Goal: Transaction & Acquisition: Purchase product/service

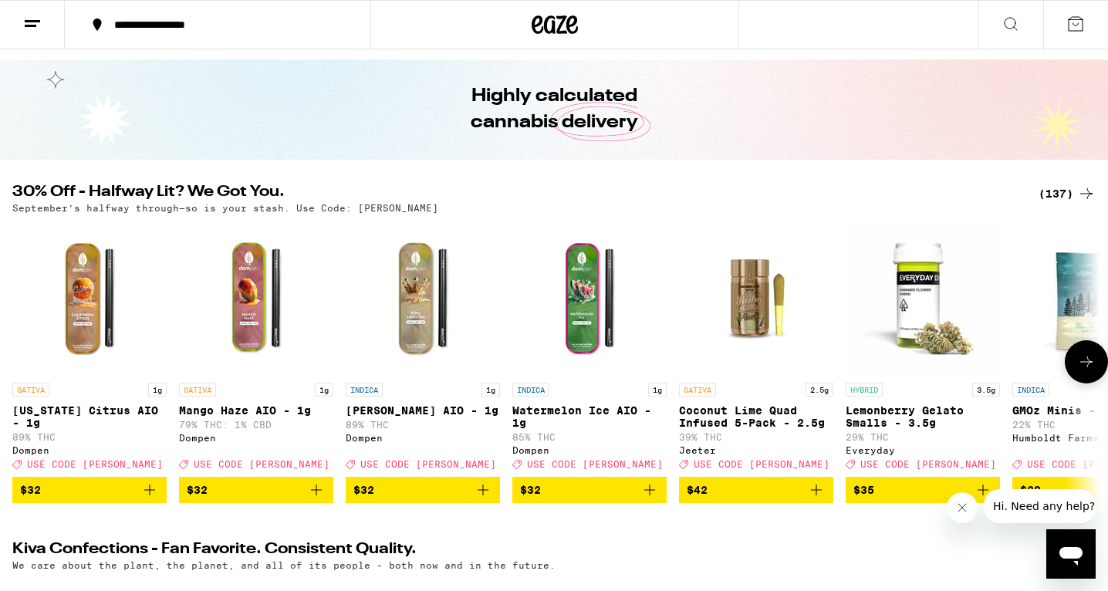
scroll to position [50, 0]
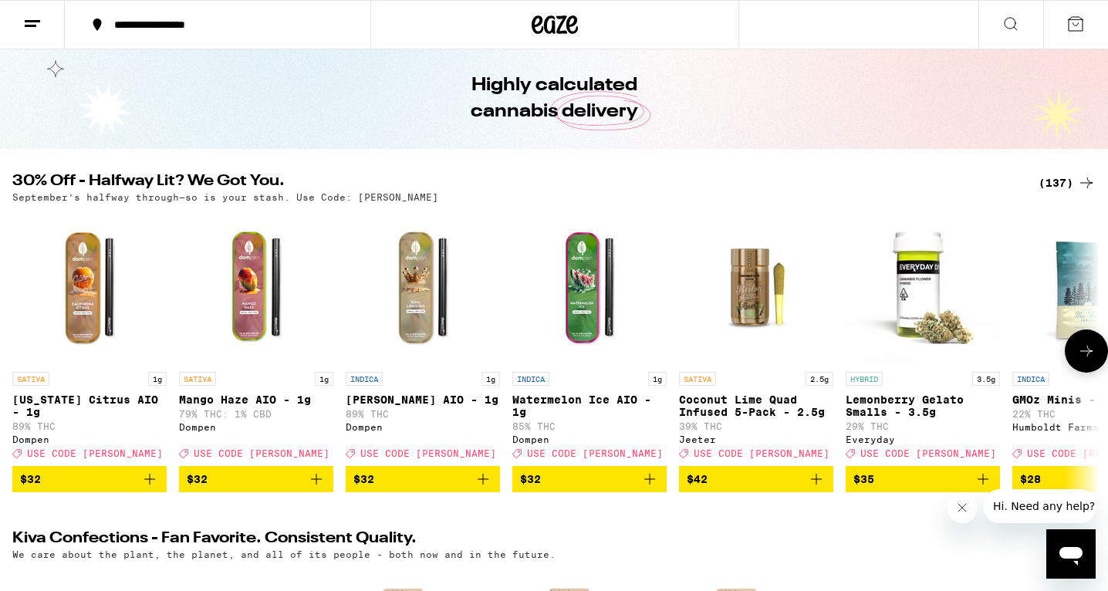
click at [647, 489] on icon "Add to bag" at bounding box center [650, 479] width 19 height 19
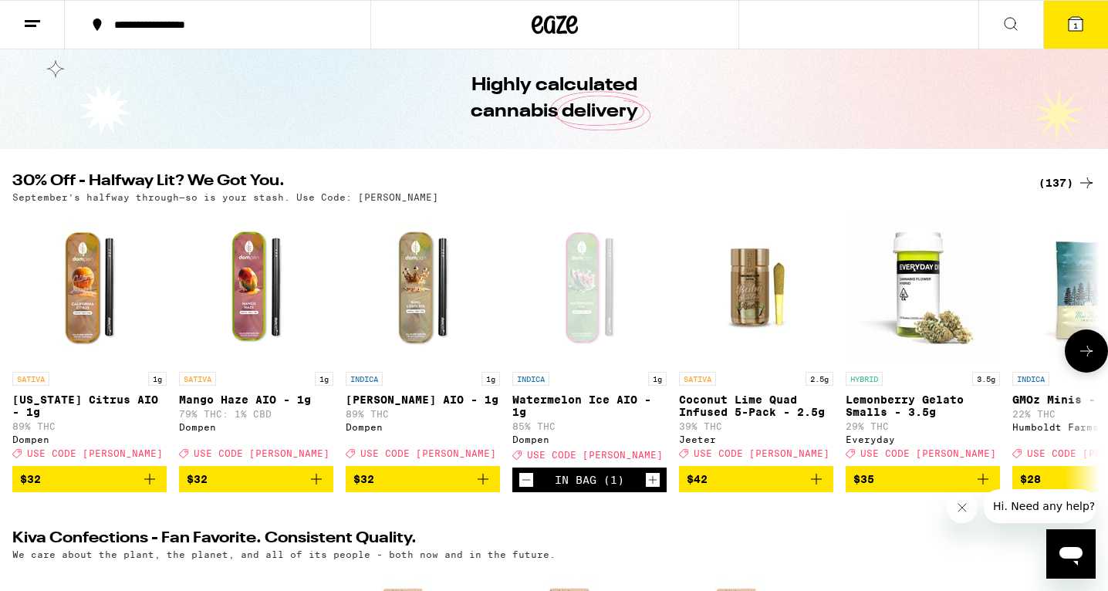
click at [1084, 351] on icon at bounding box center [1087, 351] width 19 height 19
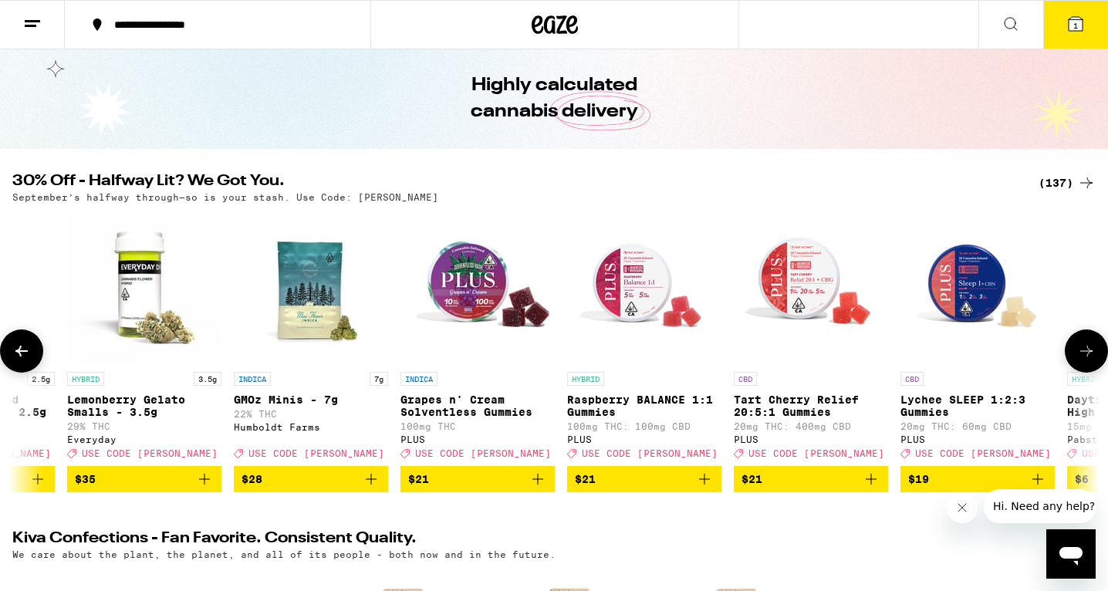
scroll to position [0, 915]
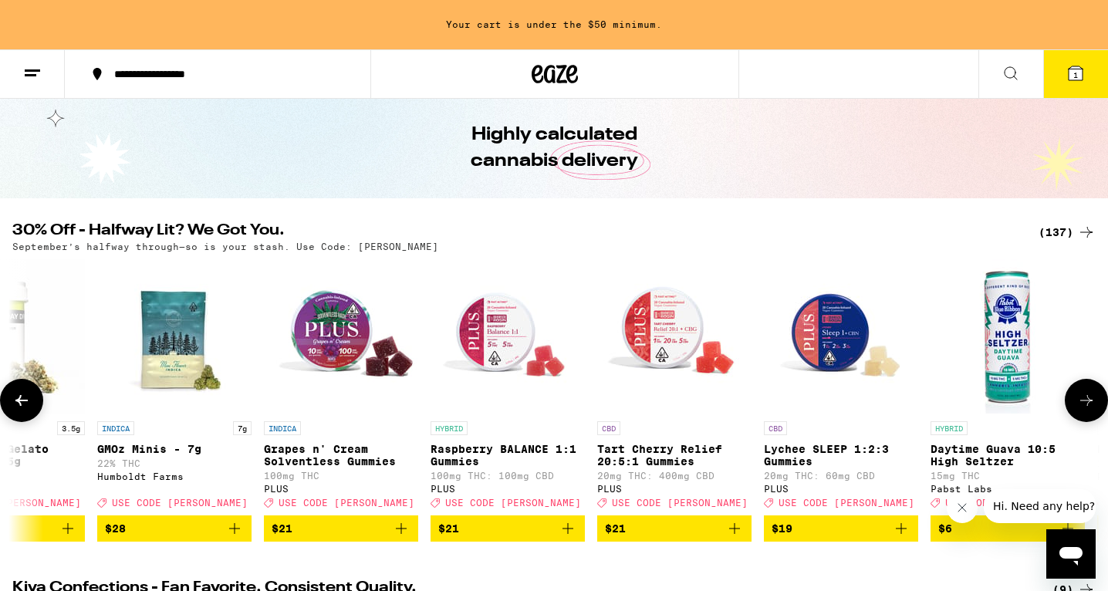
click at [1095, 393] on button at bounding box center [1086, 400] width 43 height 43
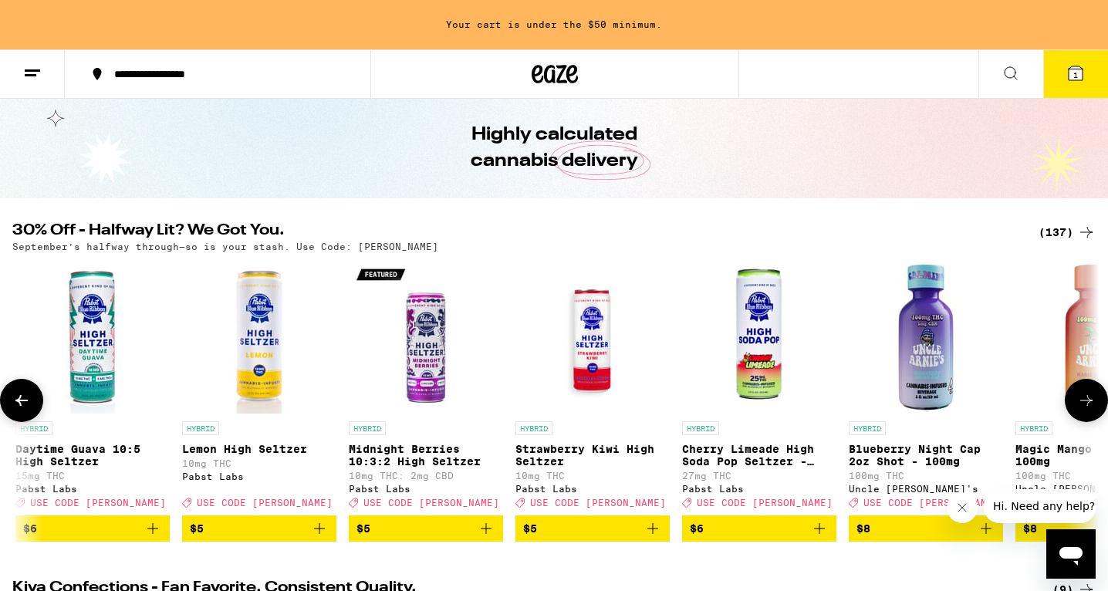
click at [1095, 393] on button at bounding box center [1086, 400] width 43 height 43
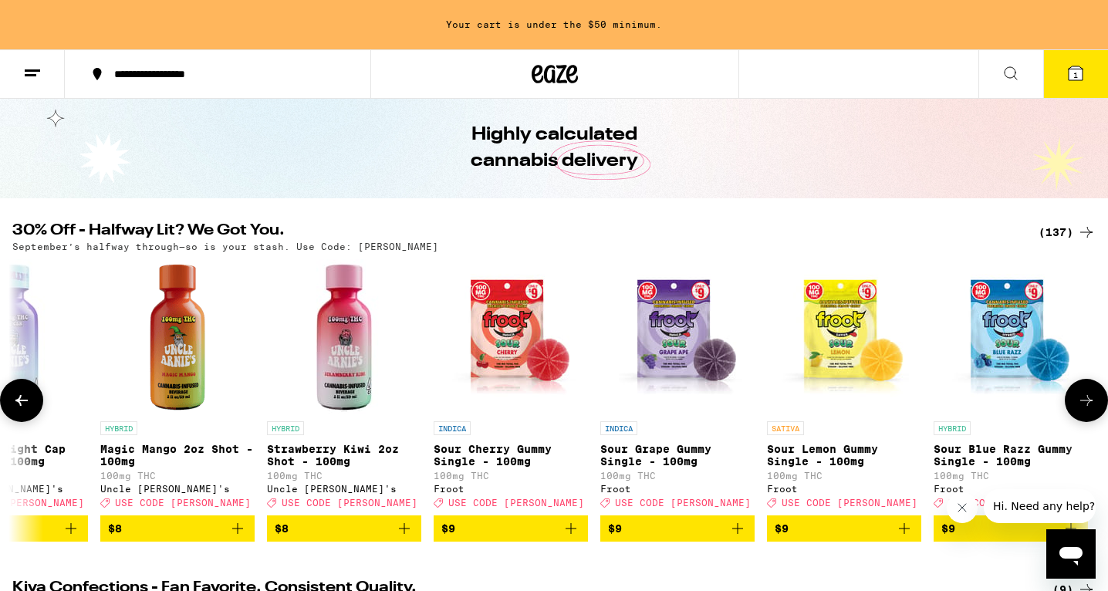
click at [1095, 393] on button at bounding box center [1086, 400] width 43 height 43
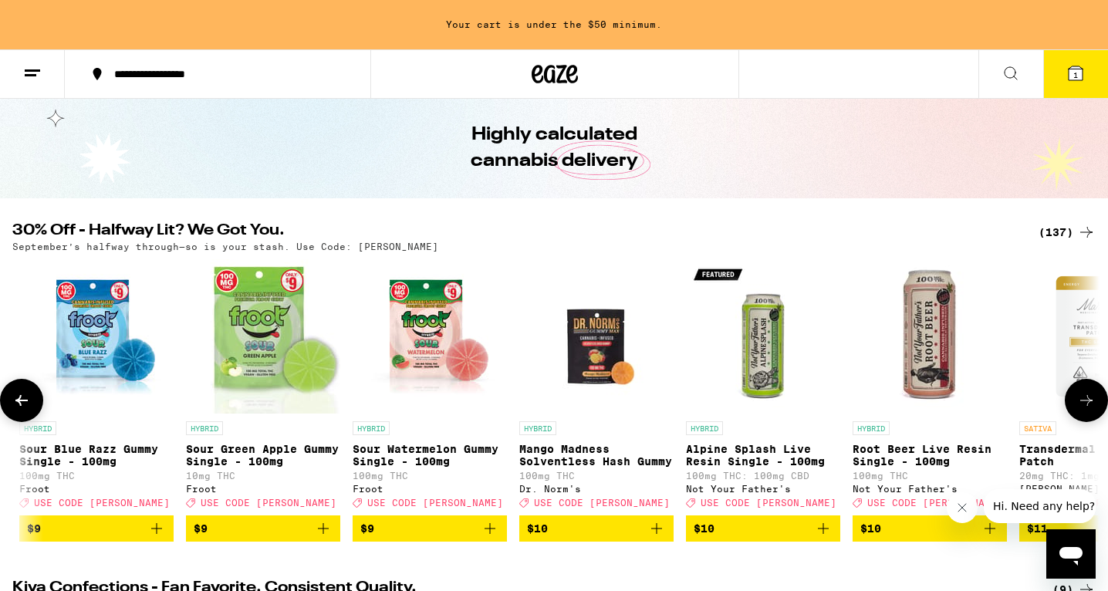
scroll to position [0, 3662]
click at [1095, 393] on button at bounding box center [1086, 400] width 43 height 43
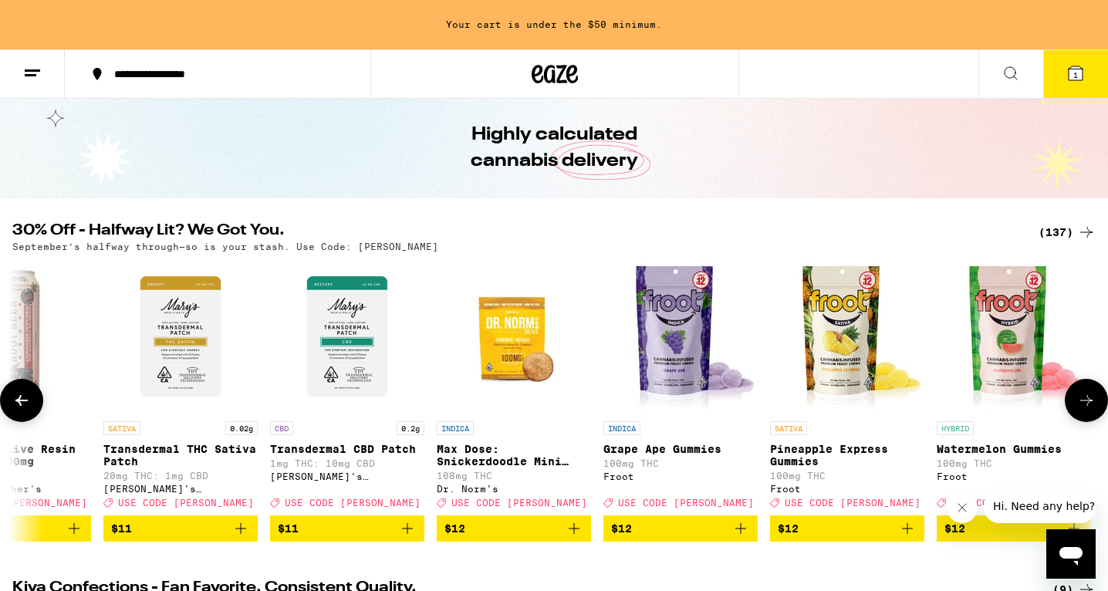
click at [1095, 393] on button at bounding box center [1086, 400] width 43 height 43
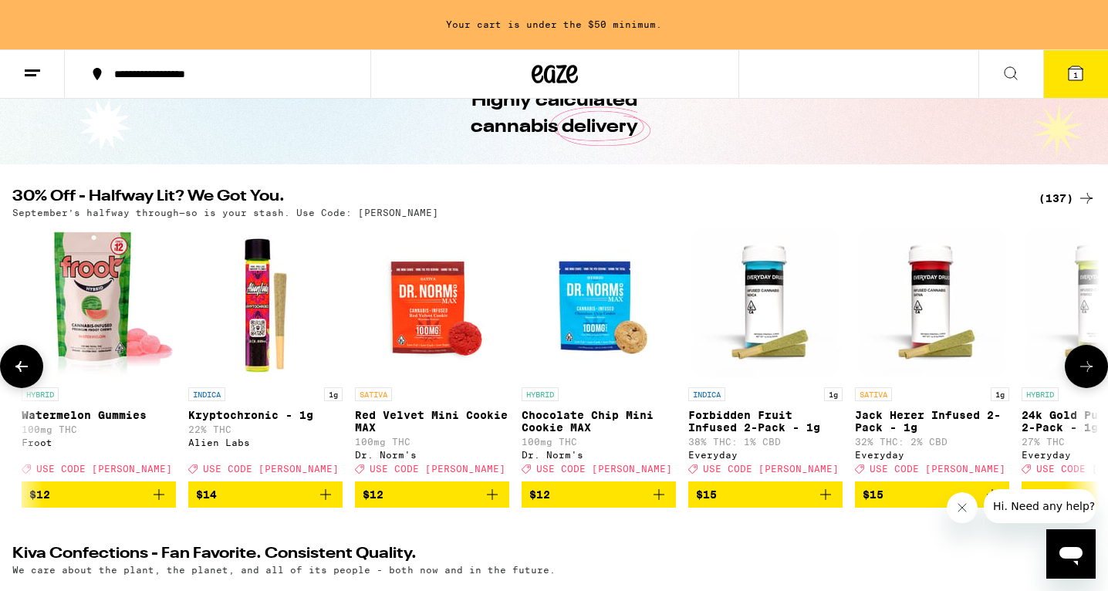
scroll to position [90, 0]
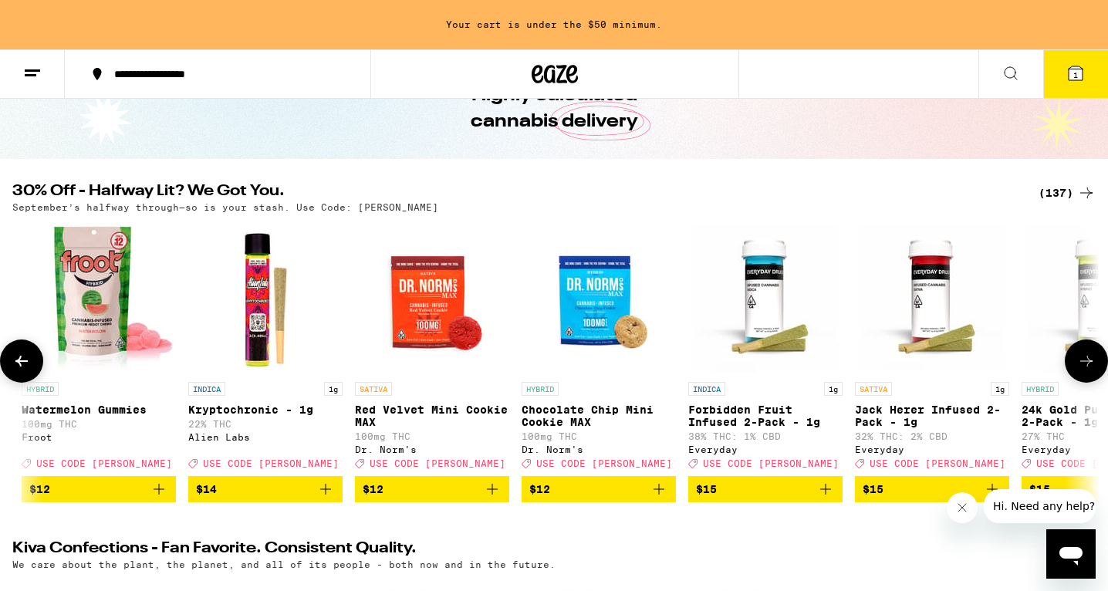
click at [1088, 380] on button at bounding box center [1086, 361] width 43 height 43
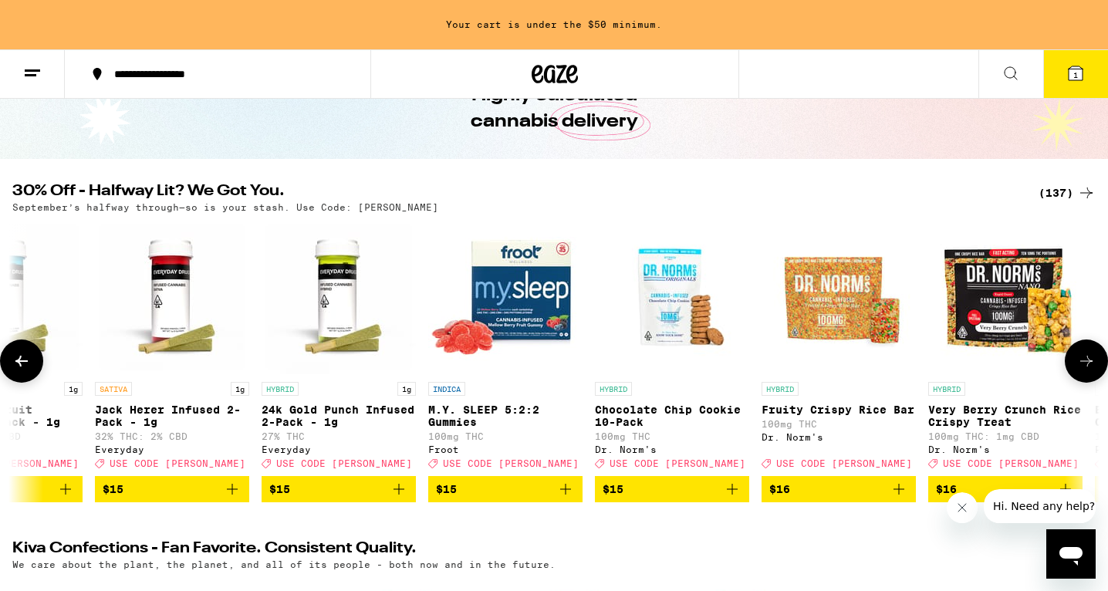
scroll to position [0, 6408]
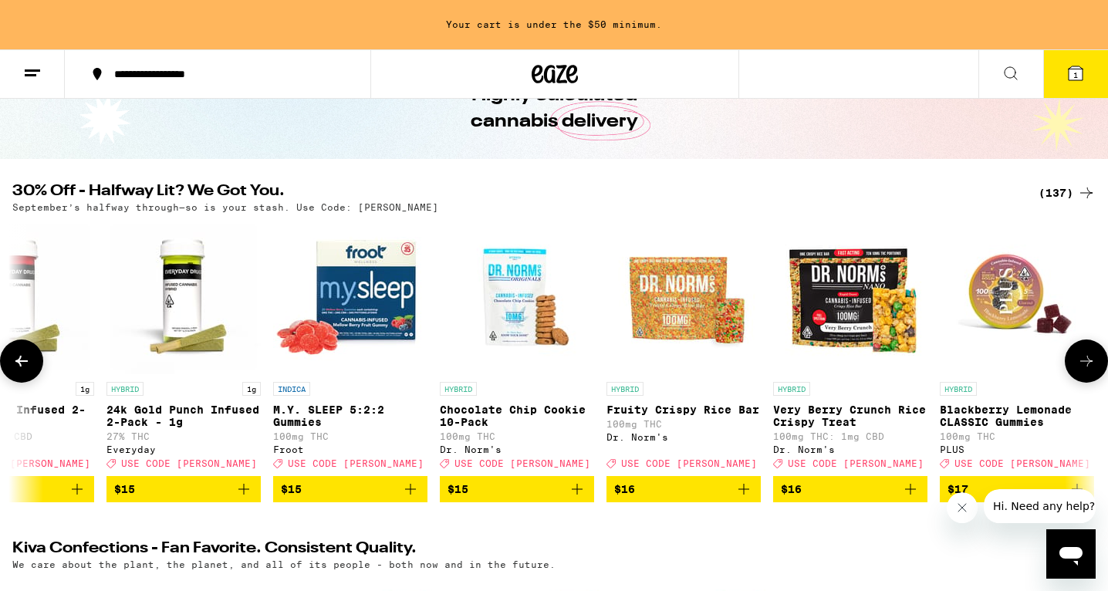
click at [242, 499] on icon "Add to bag" at bounding box center [244, 489] width 19 height 19
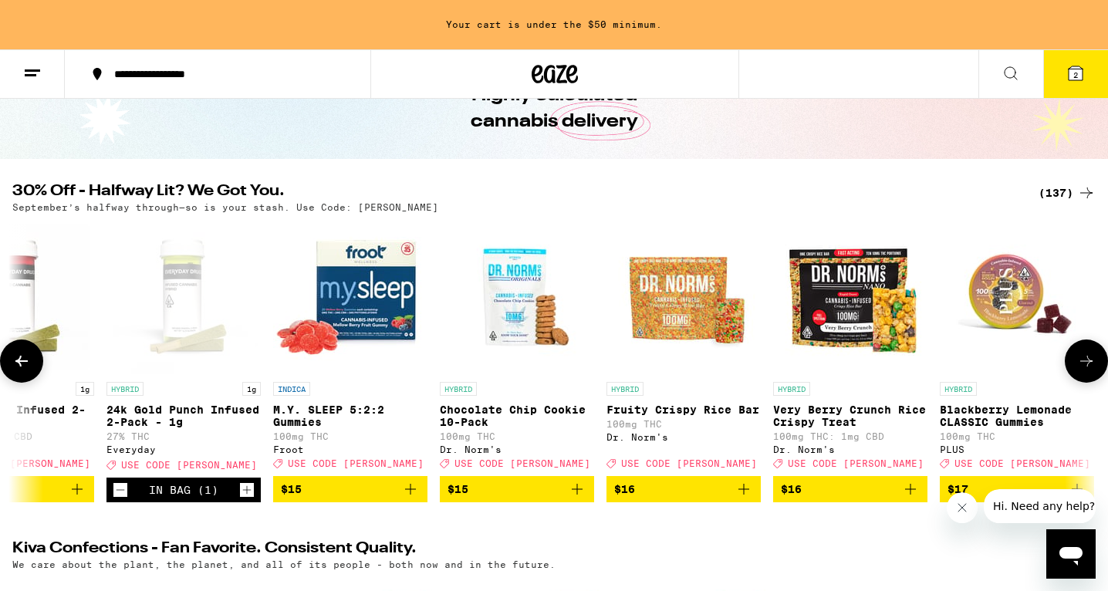
click at [1090, 365] on icon at bounding box center [1087, 361] width 19 height 19
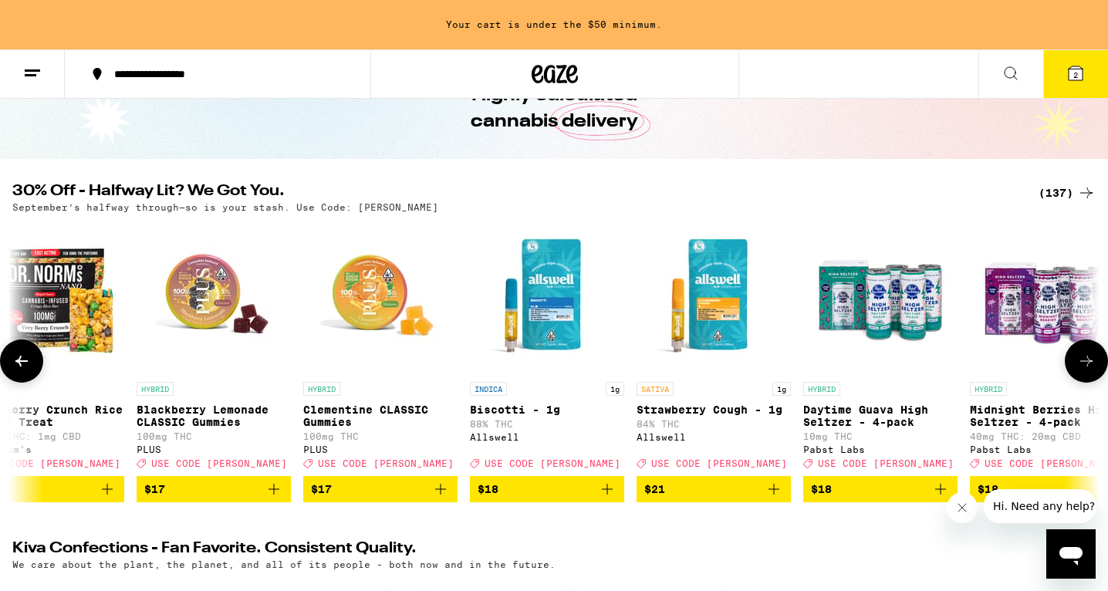
scroll to position [0, 7323]
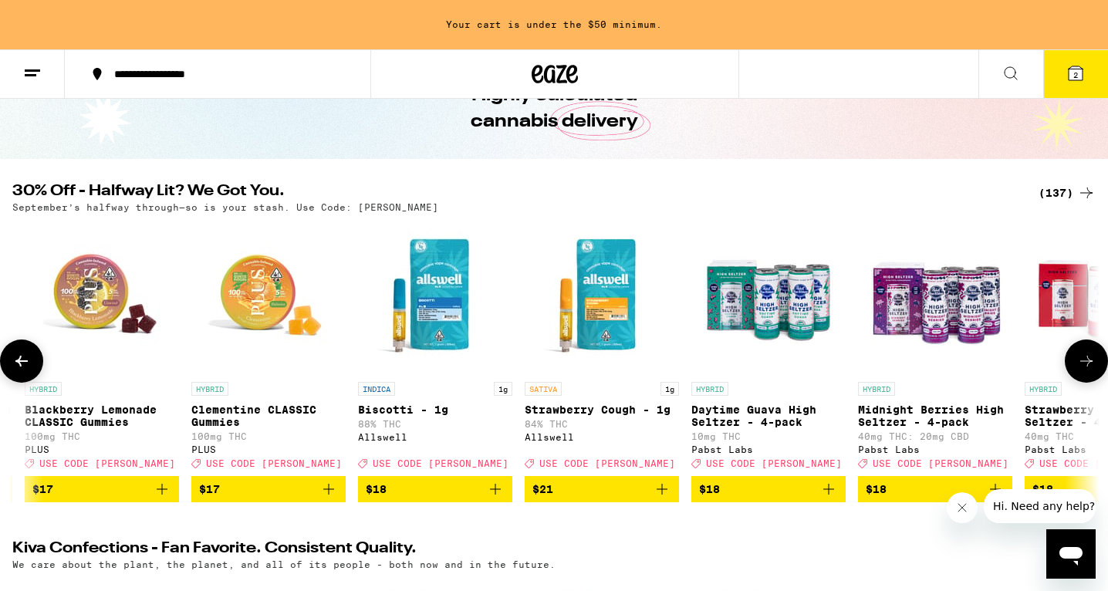
click at [1090, 365] on icon at bounding box center [1087, 361] width 19 height 19
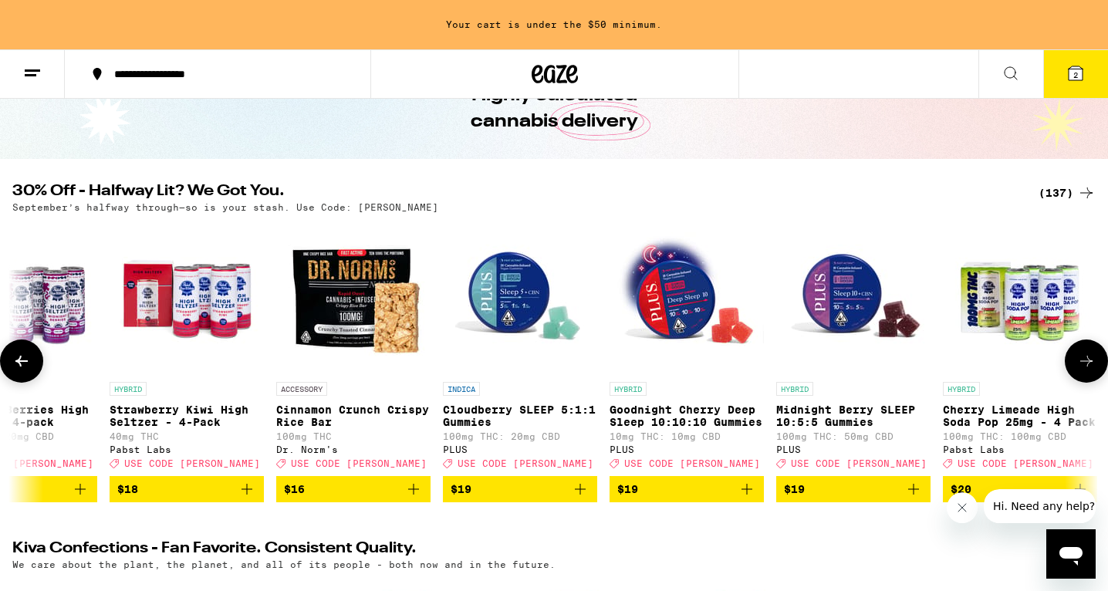
click at [1090, 365] on icon at bounding box center [1087, 361] width 19 height 19
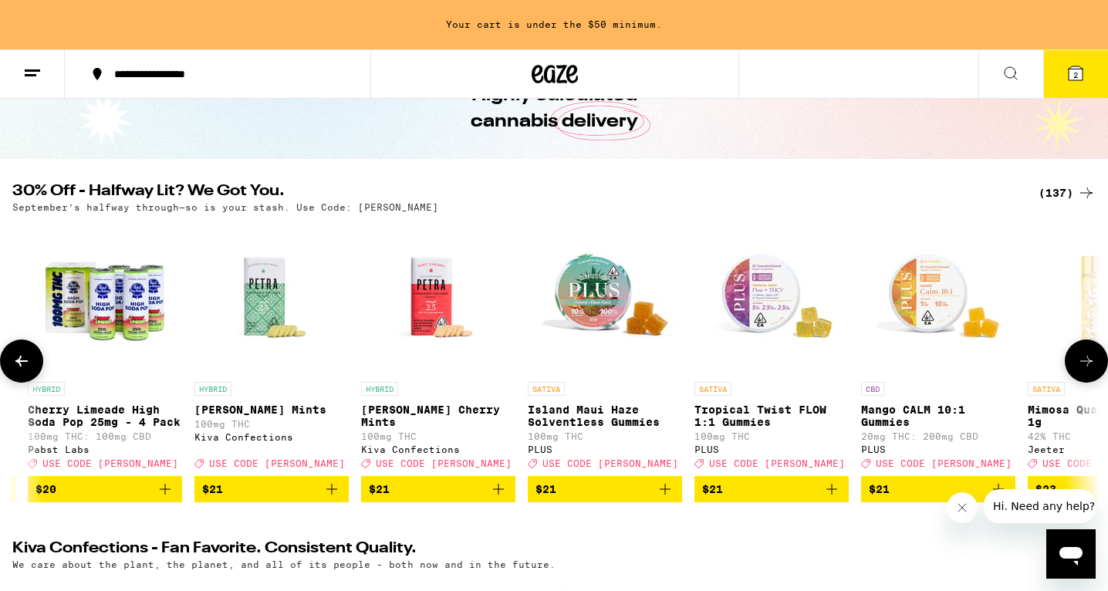
click at [1090, 365] on icon at bounding box center [1087, 361] width 19 height 19
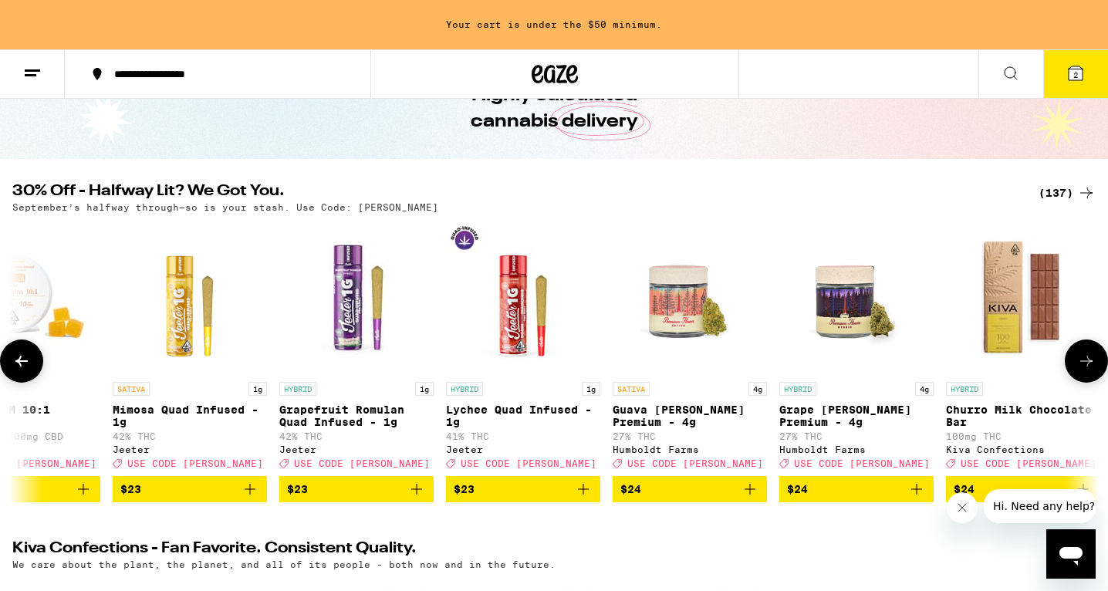
click at [414, 498] on icon "Add to bag" at bounding box center [417, 489] width 19 height 19
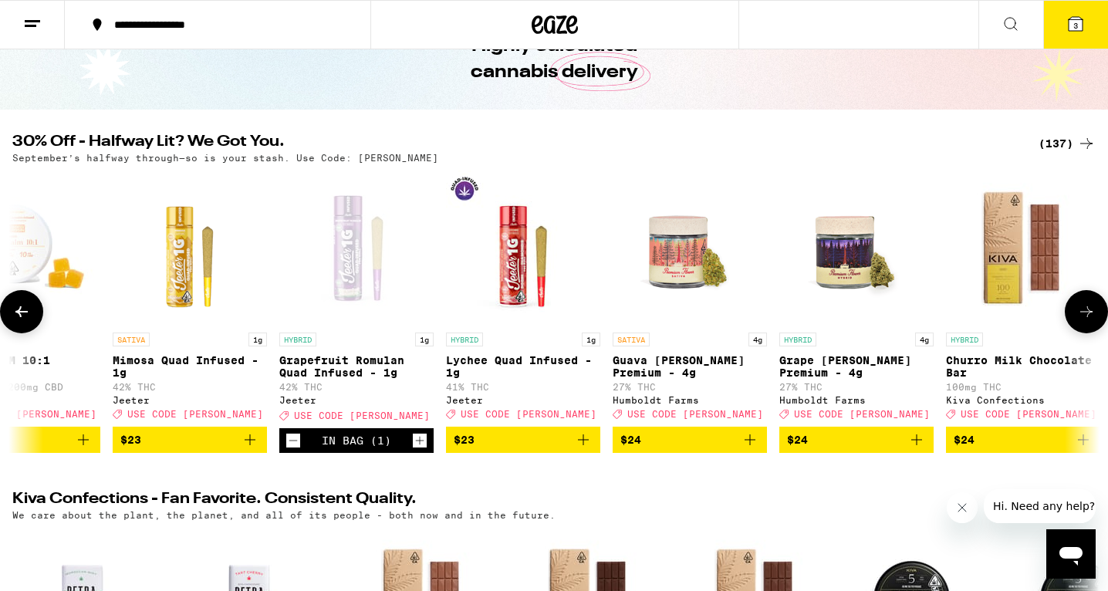
click at [1088, 317] on icon at bounding box center [1087, 311] width 12 height 11
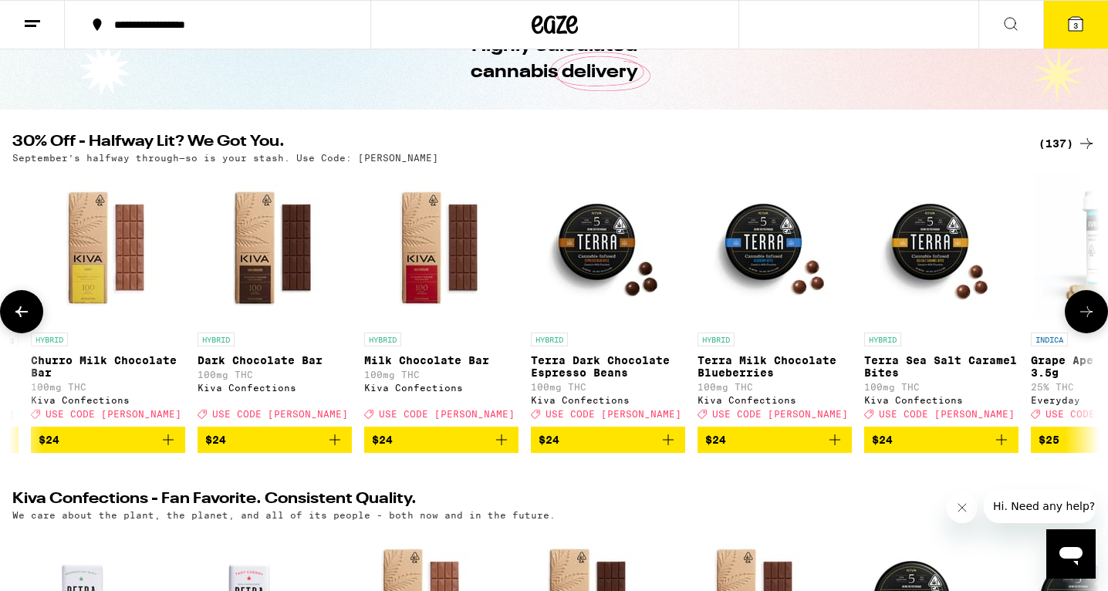
click at [1088, 317] on icon at bounding box center [1087, 311] width 12 height 11
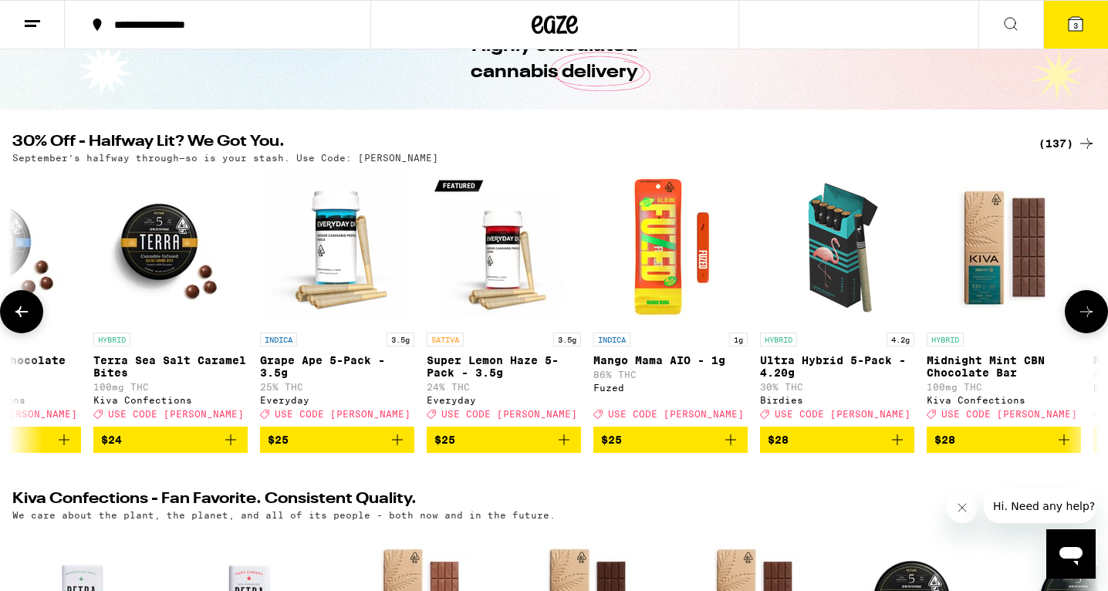
scroll to position [0, 11901]
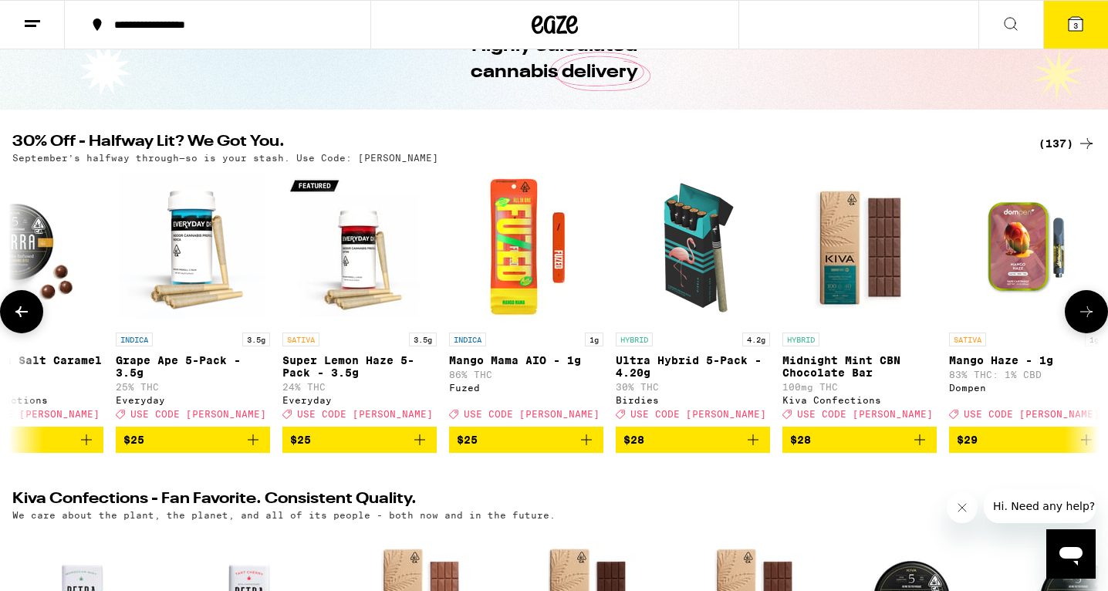
click at [1088, 317] on icon at bounding box center [1087, 311] width 12 height 11
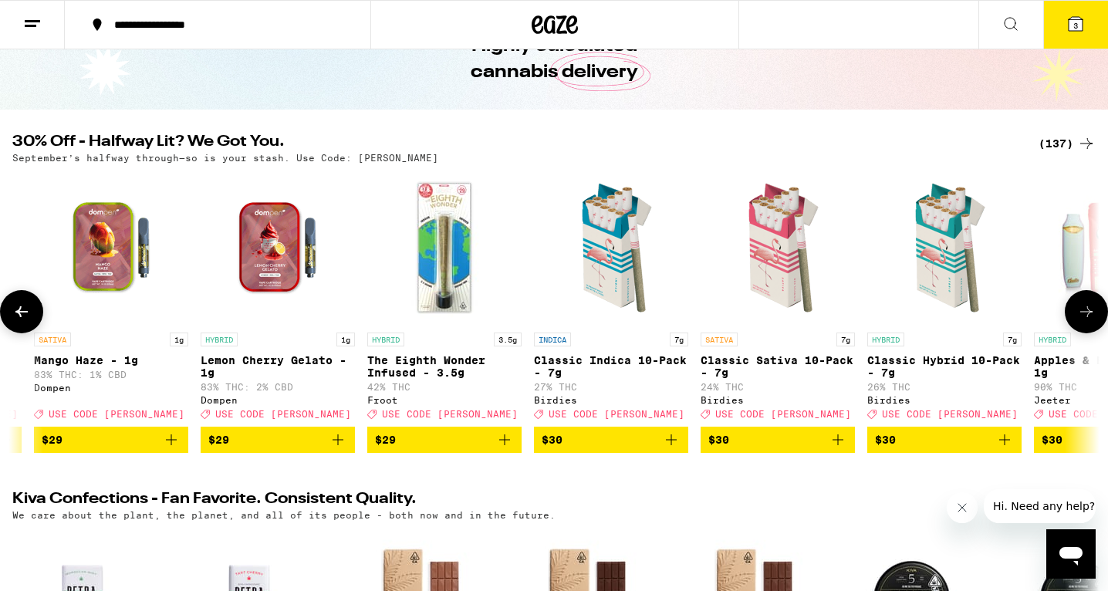
click at [1088, 317] on icon at bounding box center [1087, 311] width 12 height 11
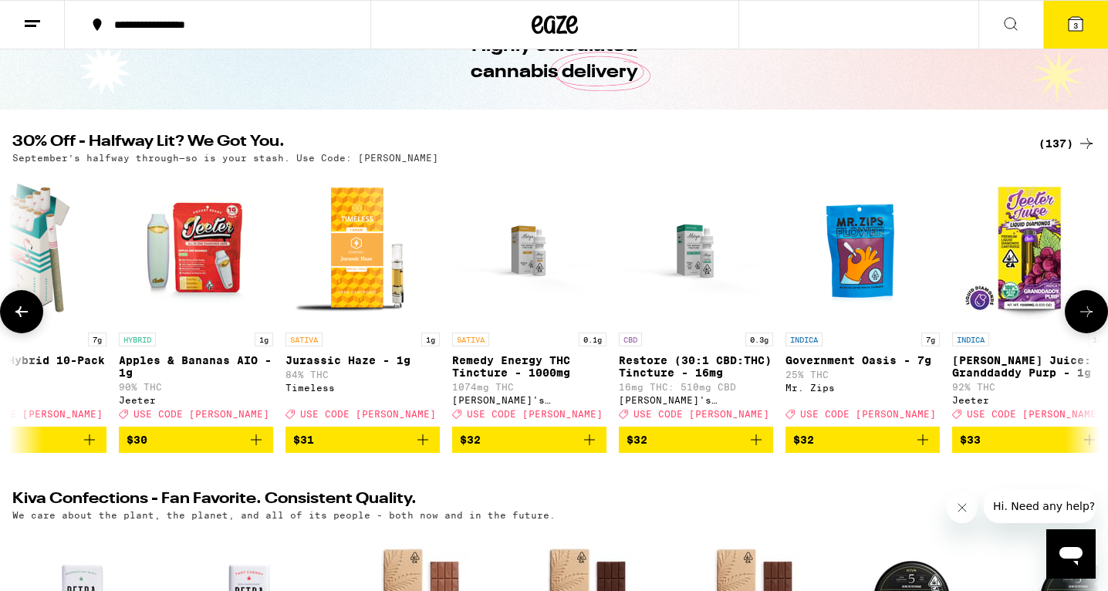
click at [1088, 317] on icon at bounding box center [1087, 311] width 12 height 11
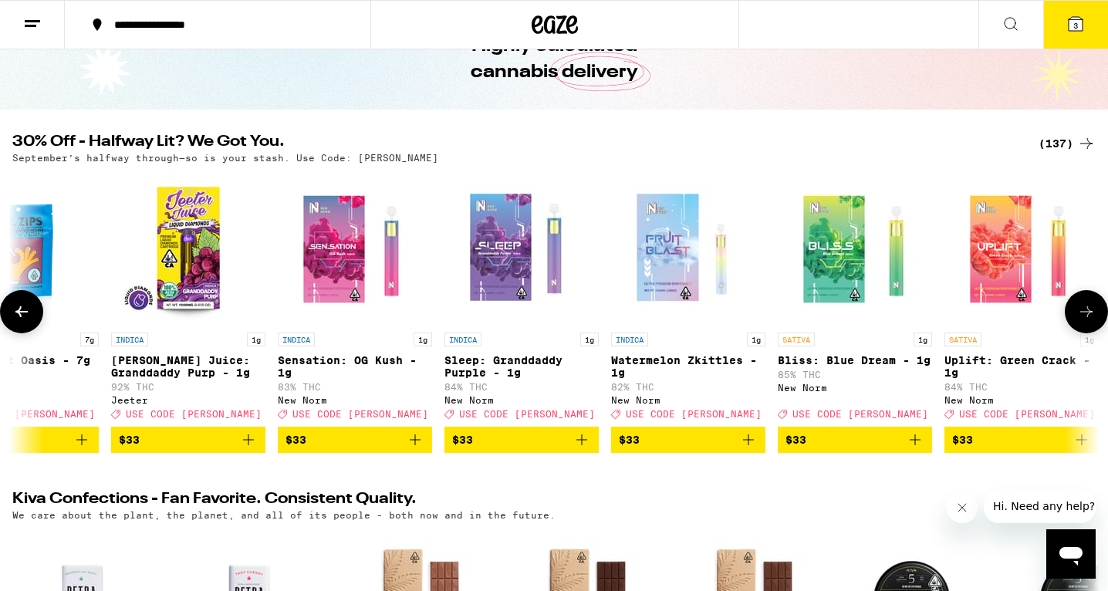
scroll to position [0, 14647]
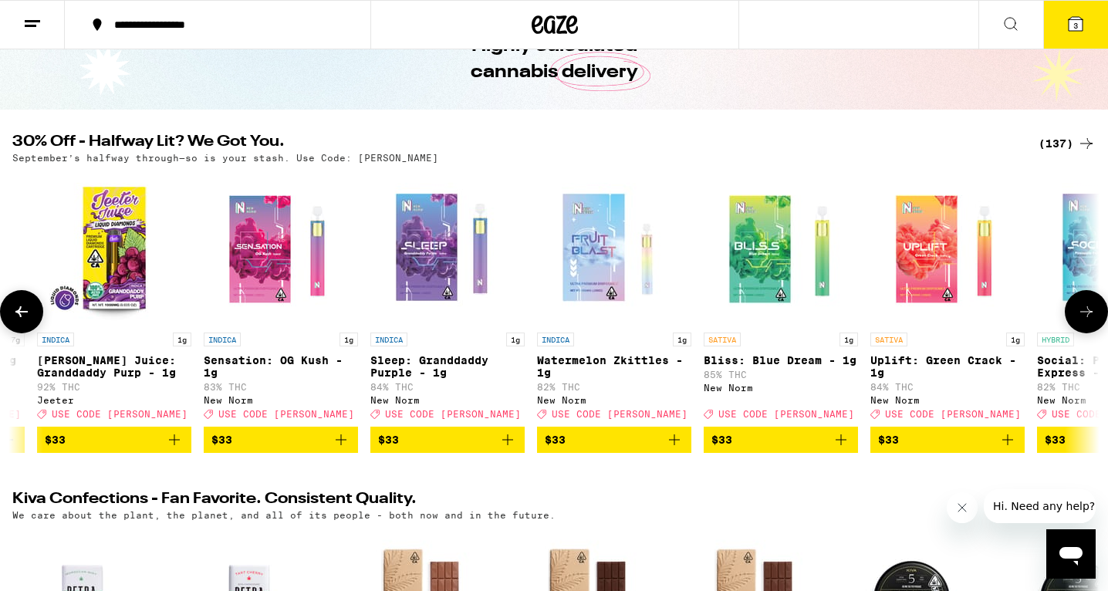
click at [954, 268] on img "Open page for Uplift: Green Crack - 1g from New Norm" at bounding box center [948, 248] width 154 height 154
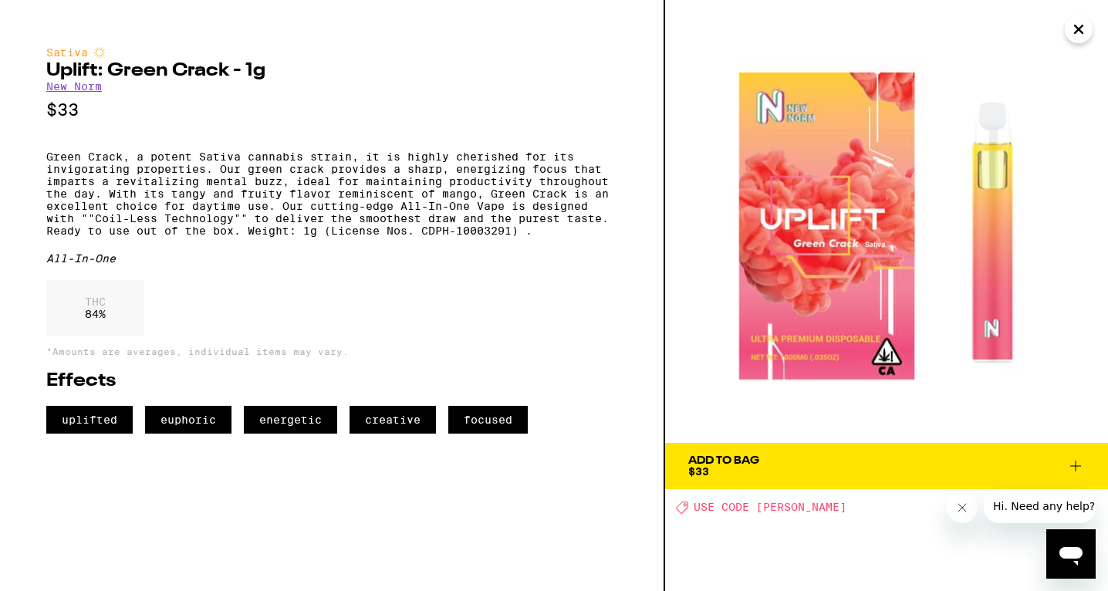
click at [1078, 458] on icon at bounding box center [1076, 466] width 19 height 19
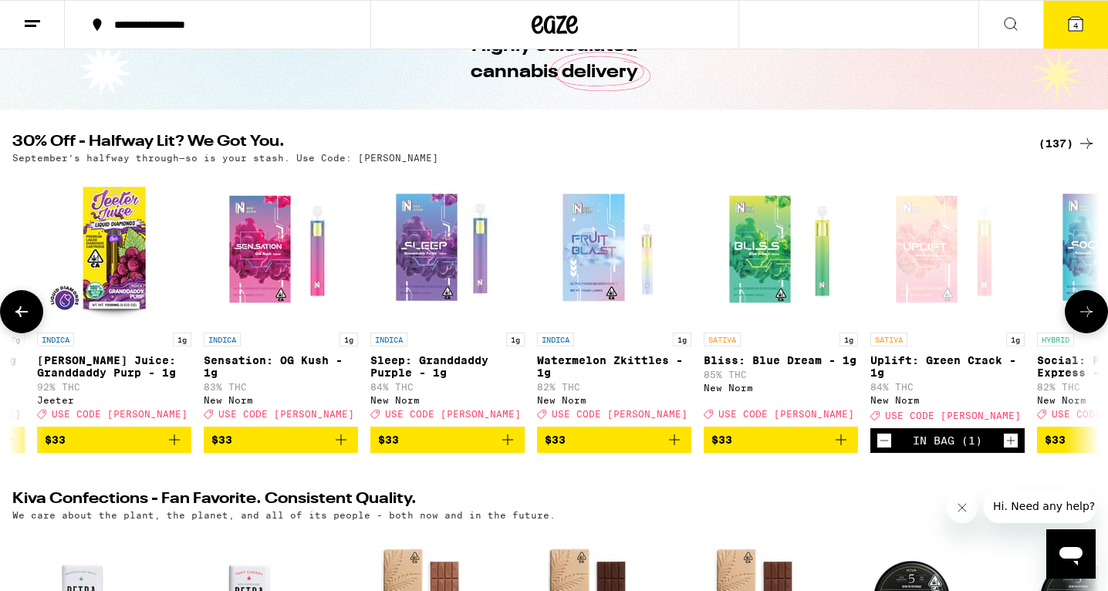
click at [1100, 313] on button at bounding box center [1086, 311] width 43 height 43
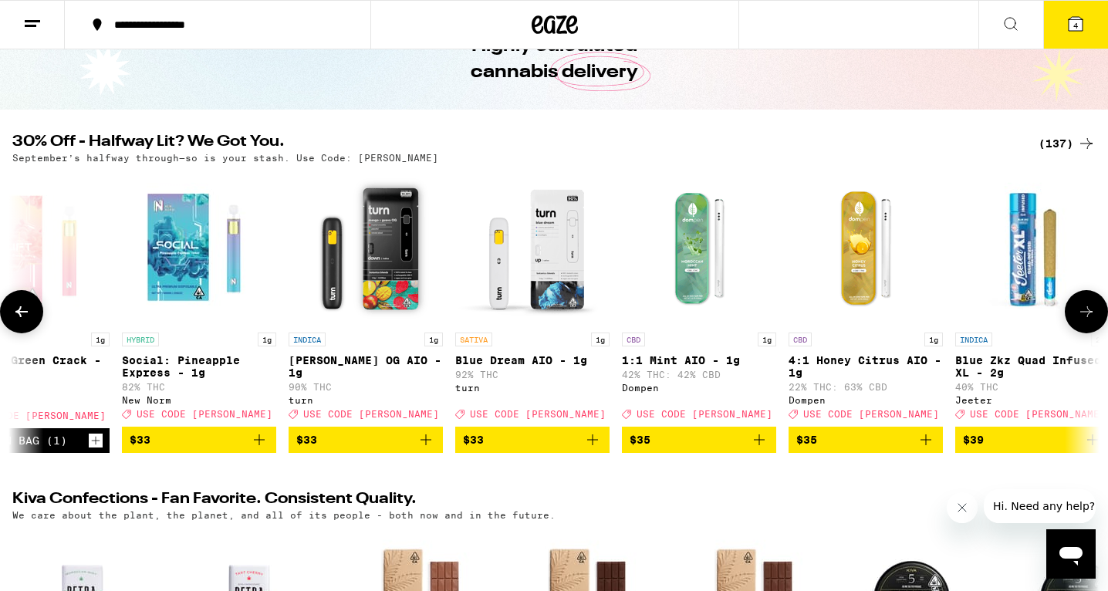
click at [1100, 313] on button at bounding box center [1086, 311] width 43 height 43
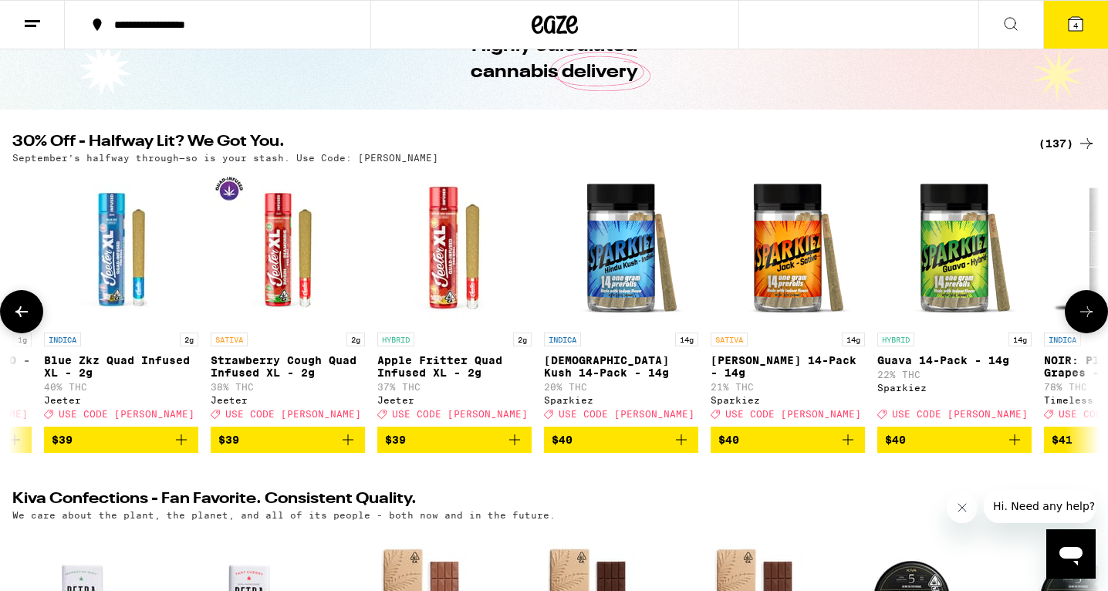
scroll to position [0, 16478]
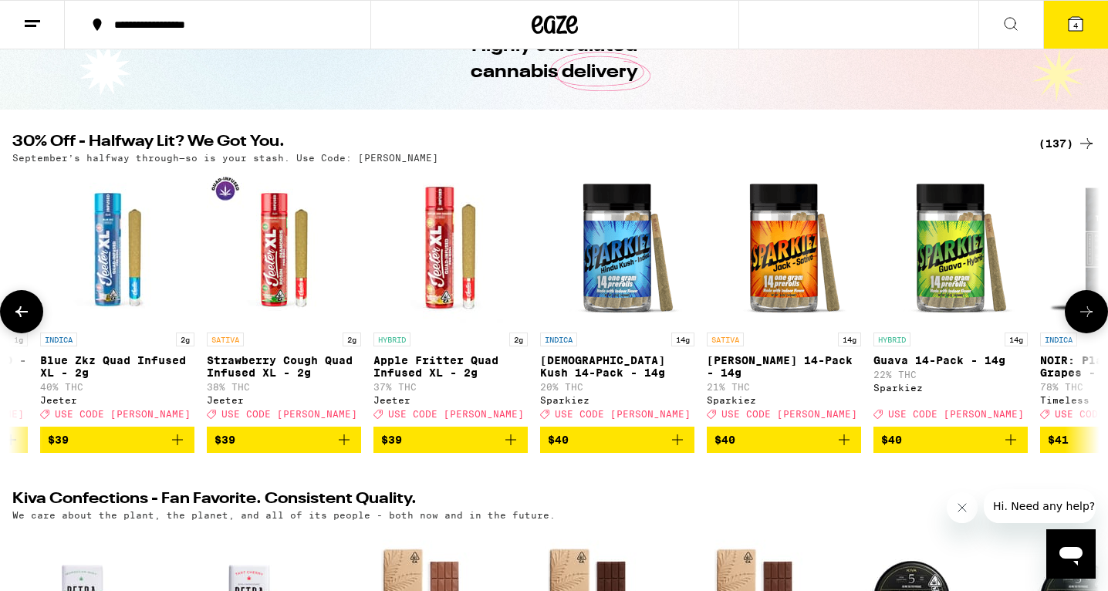
click at [1100, 313] on button at bounding box center [1086, 311] width 43 height 43
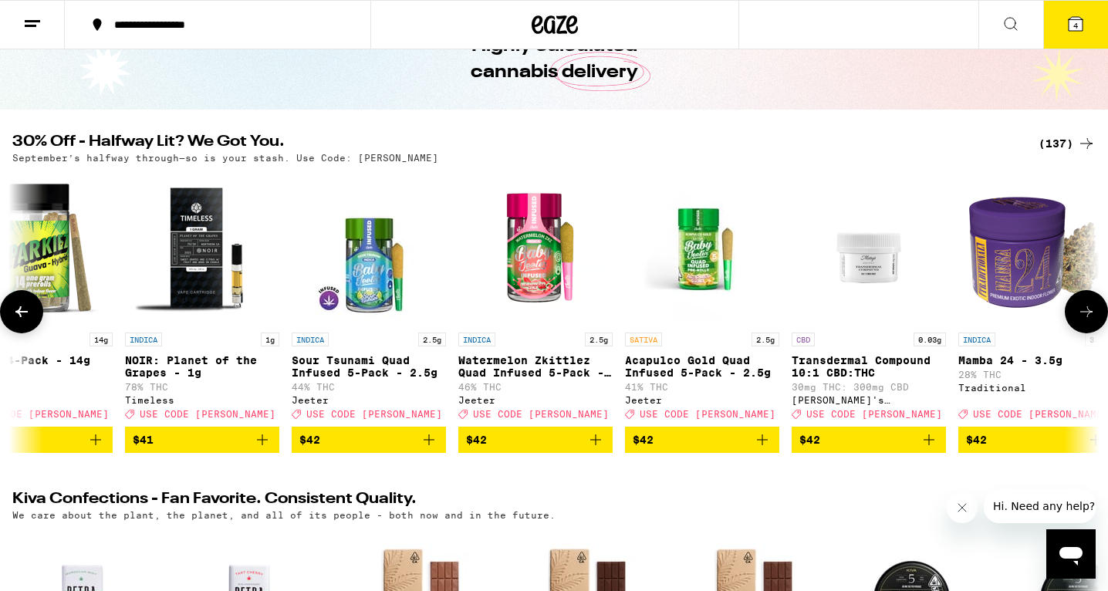
click at [96, 445] on icon "Add to bag" at bounding box center [95, 440] width 11 height 11
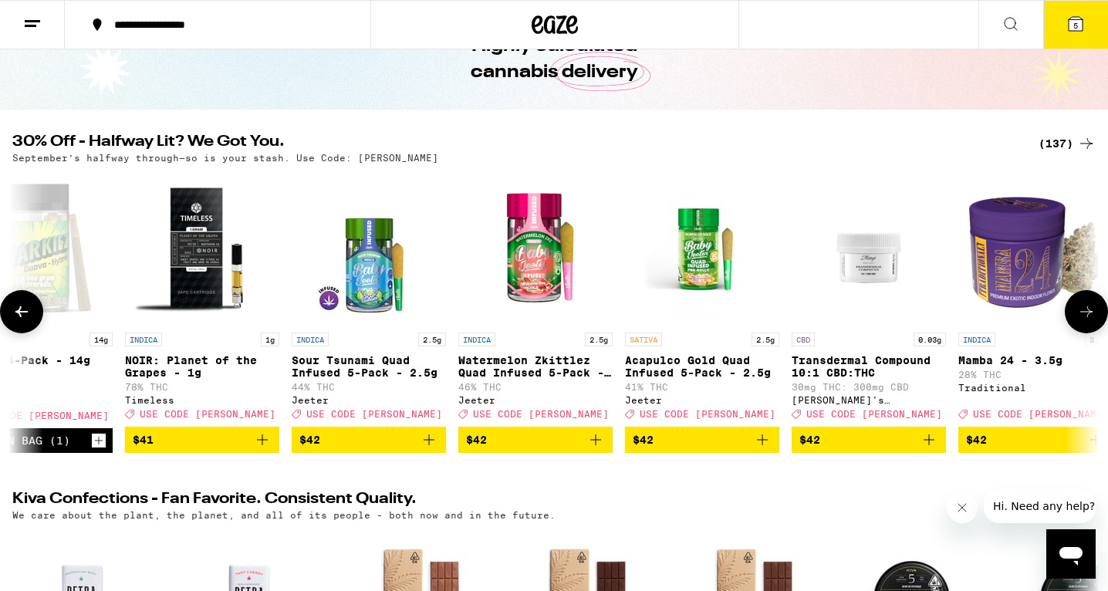
click at [1098, 320] on button at bounding box center [1086, 311] width 43 height 43
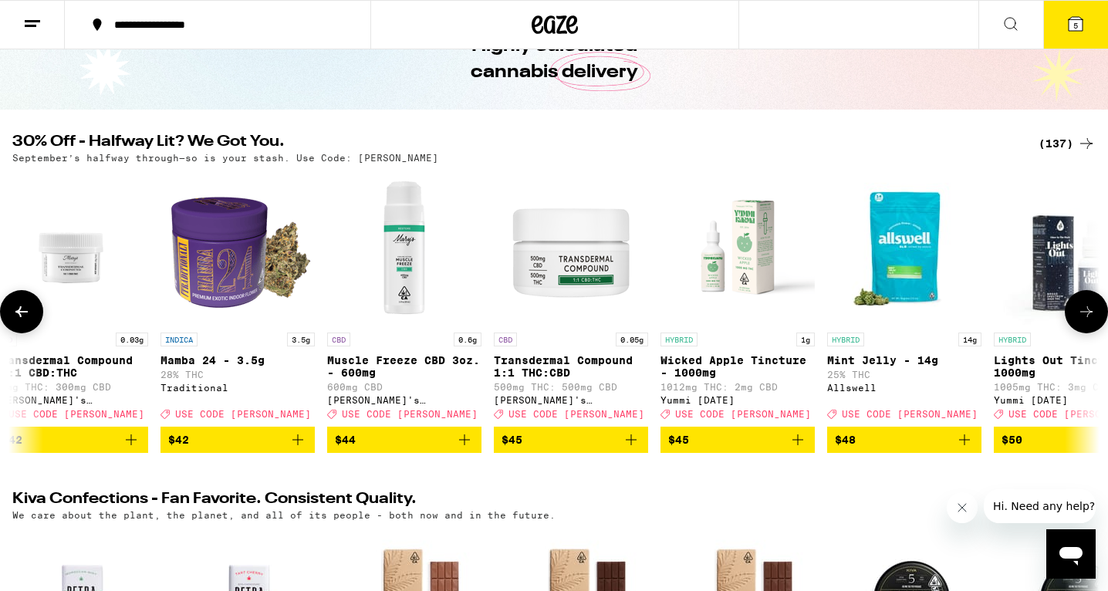
scroll to position [0, 18309]
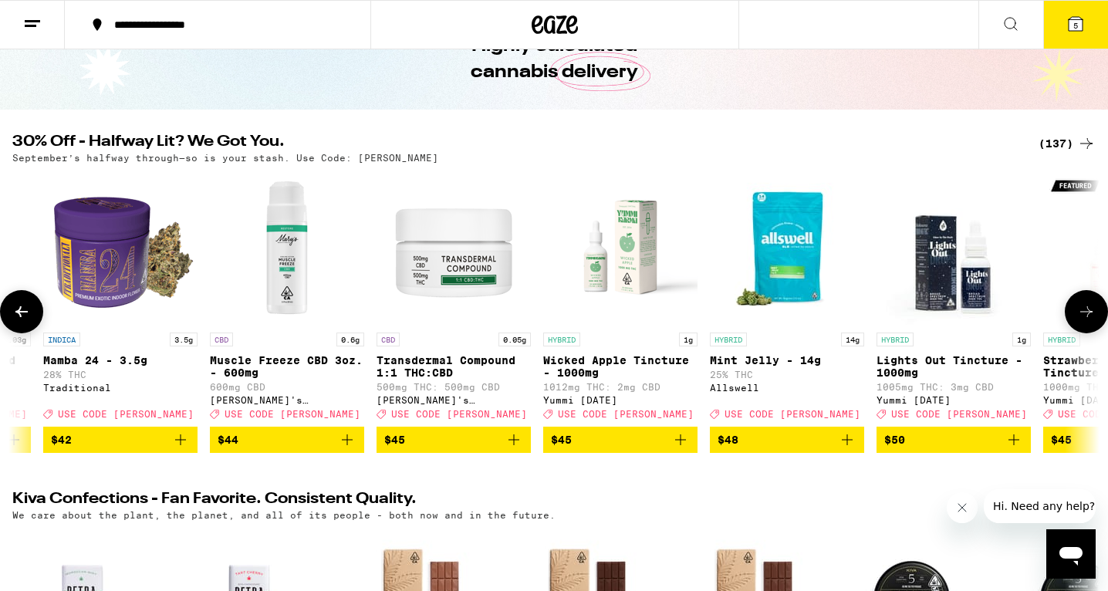
click at [1098, 320] on button at bounding box center [1086, 311] width 43 height 43
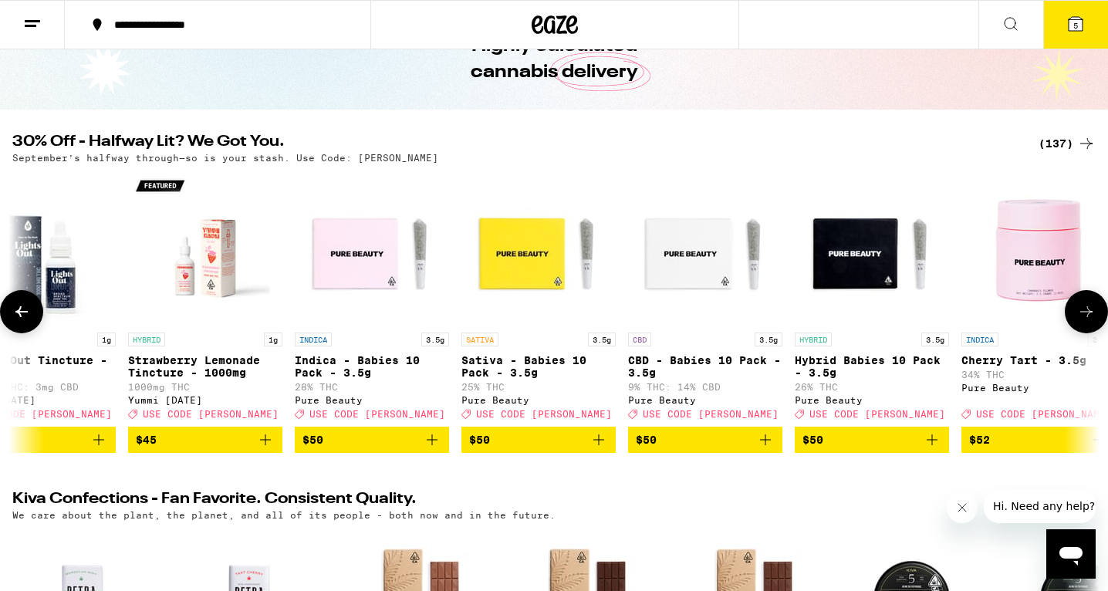
click at [1098, 320] on button at bounding box center [1086, 311] width 43 height 43
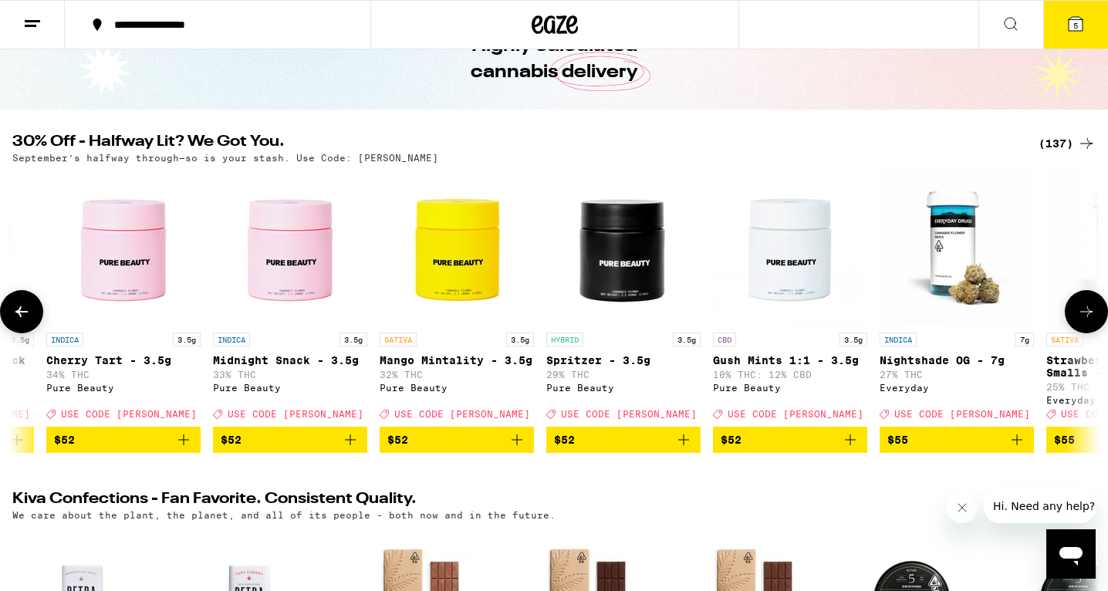
click at [1098, 320] on button at bounding box center [1086, 311] width 43 height 43
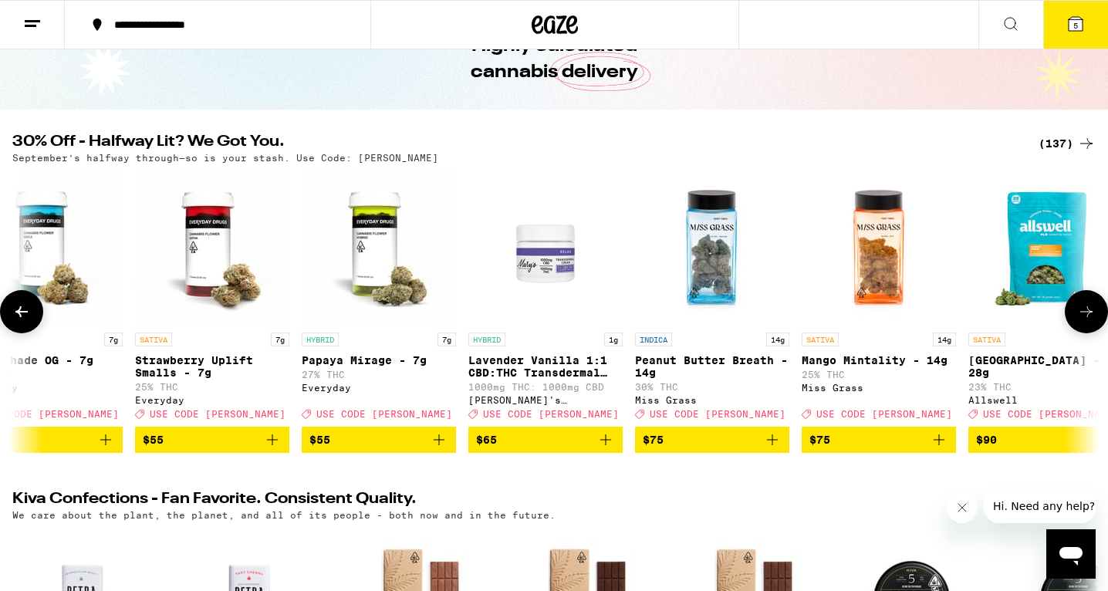
scroll to position [0, 21055]
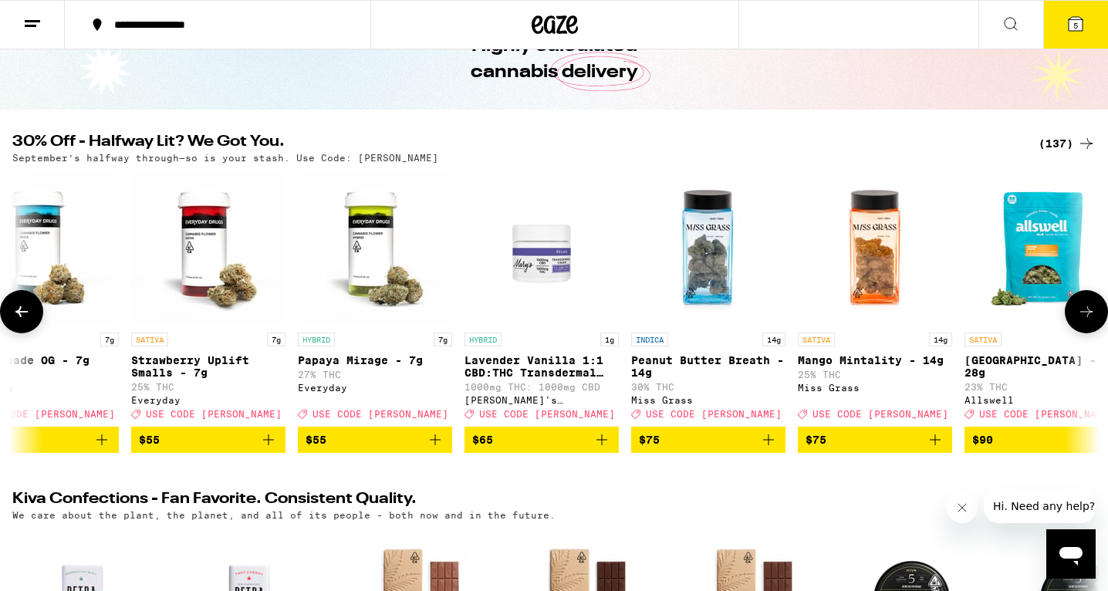
click at [1098, 320] on button at bounding box center [1086, 311] width 43 height 43
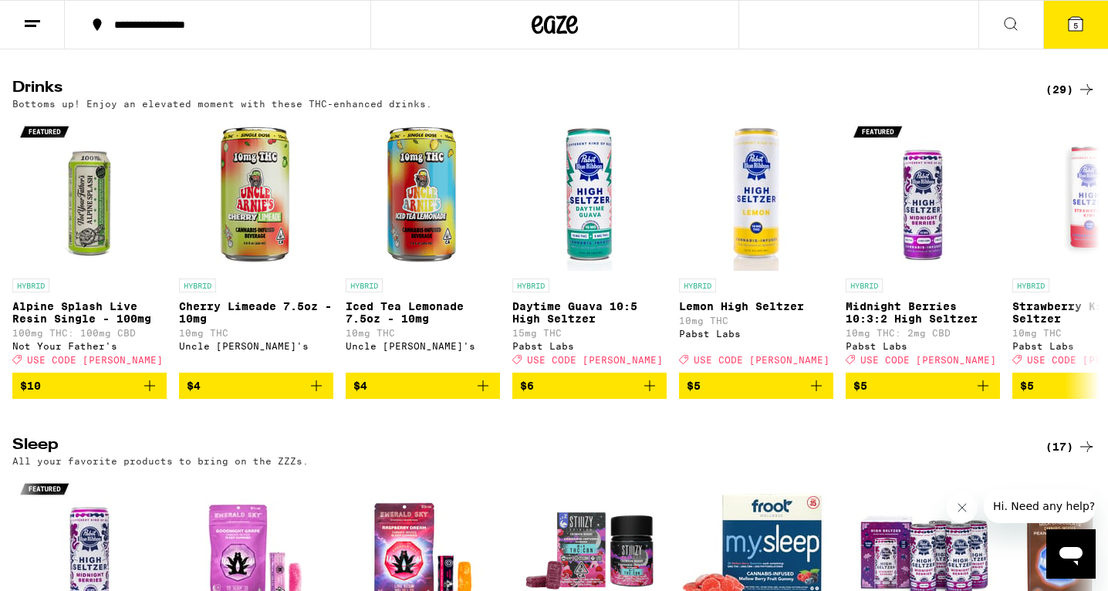
scroll to position [5223, 0]
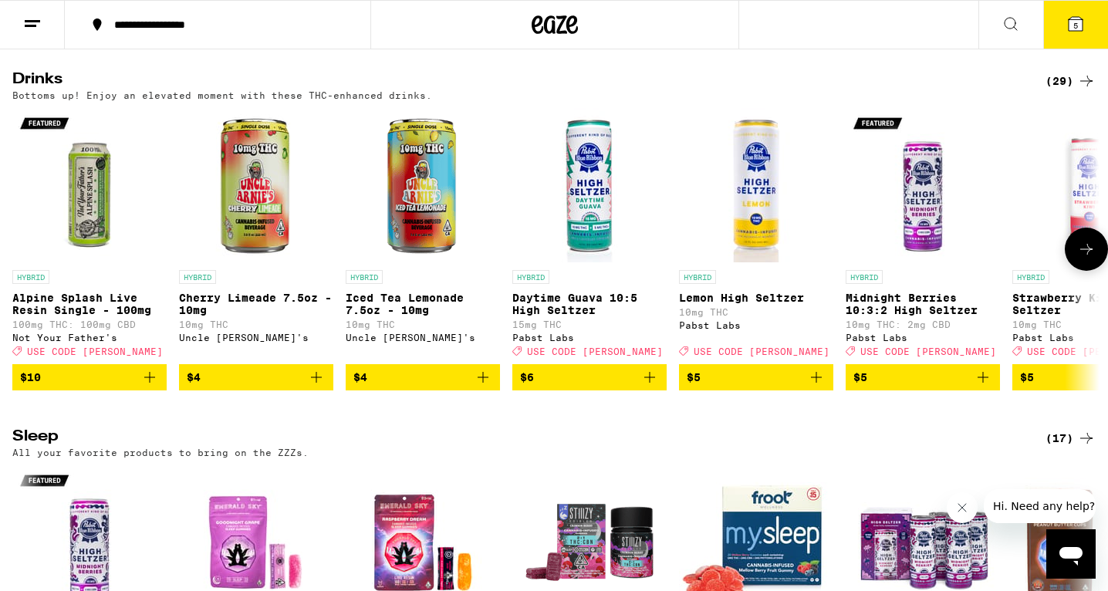
click at [1088, 259] on icon at bounding box center [1087, 249] width 19 height 19
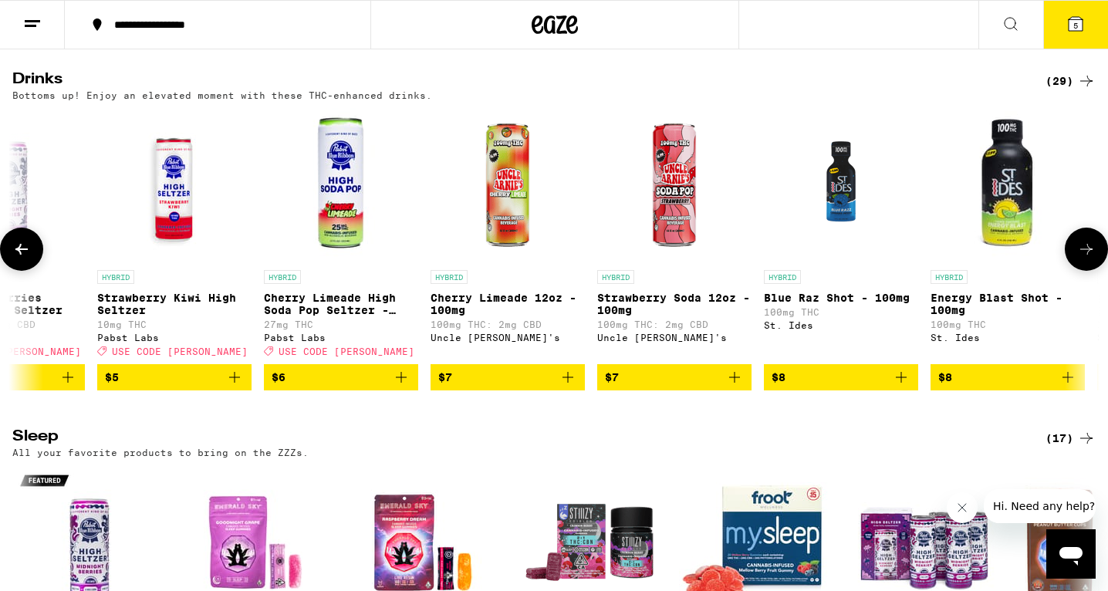
click at [1088, 259] on icon at bounding box center [1087, 249] width 19 height 19
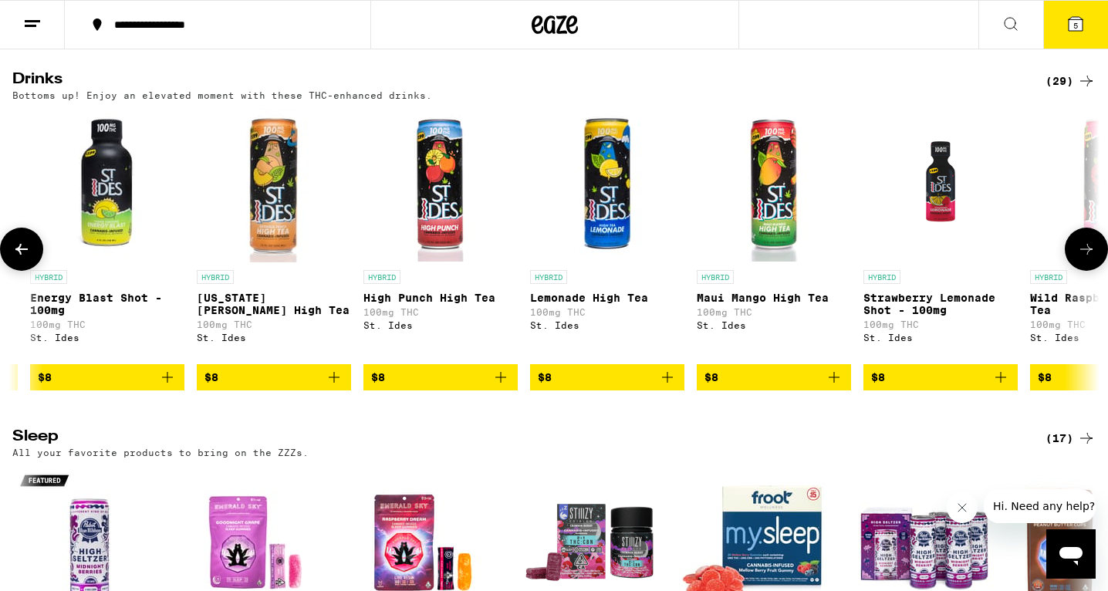
scroll to position [0, 1831]
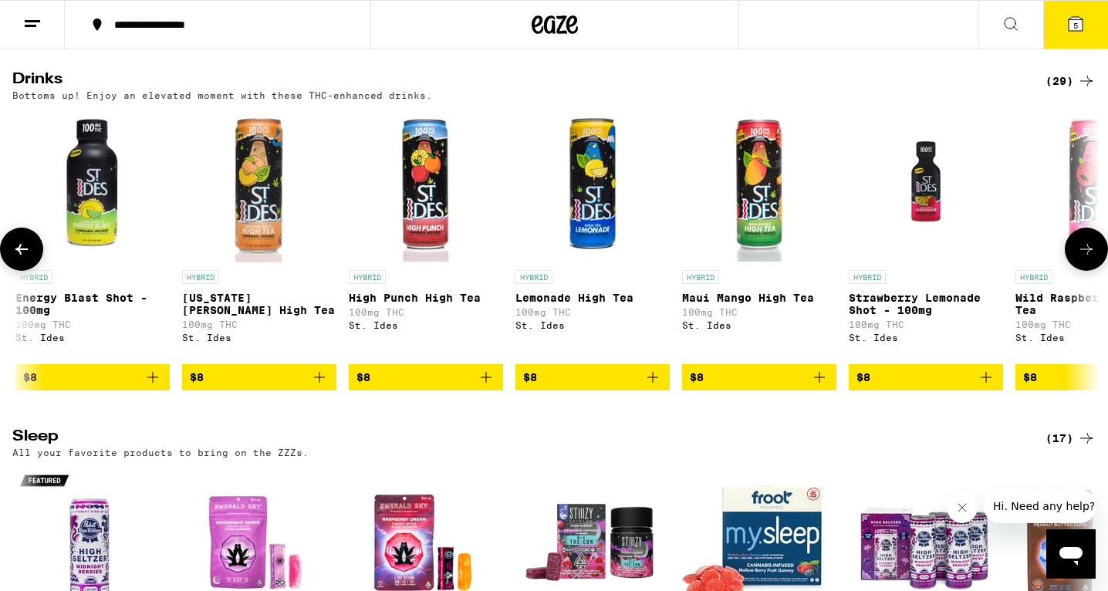
click at [1085, 259] on icon at bounding box center [1087, 249] width 19 height 19
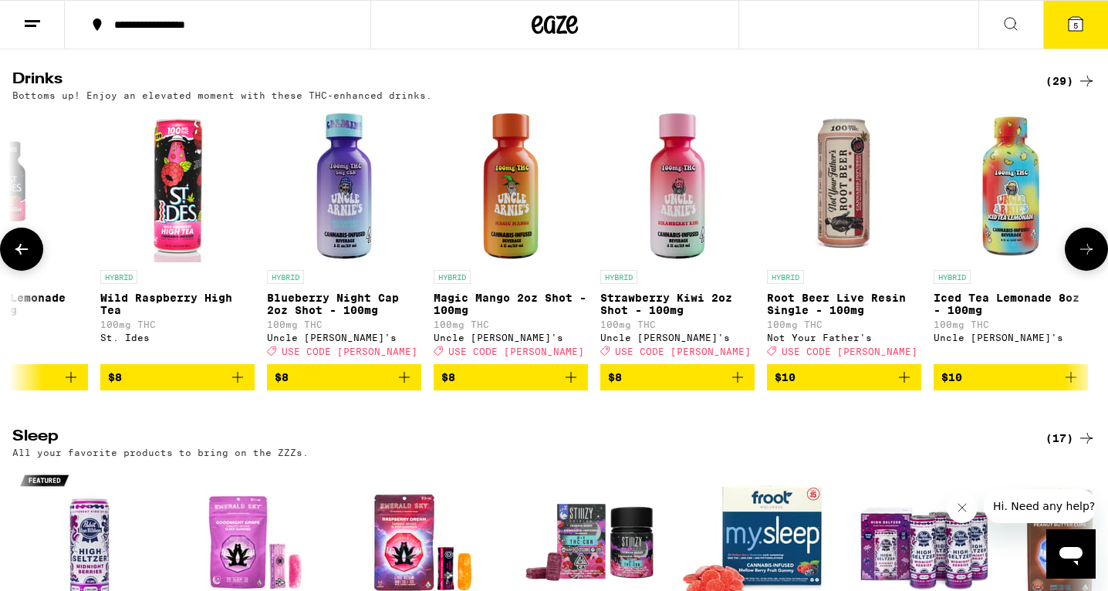
click at [1085, 259] on icon at bounding box center [1087, 249] width 19 height 19
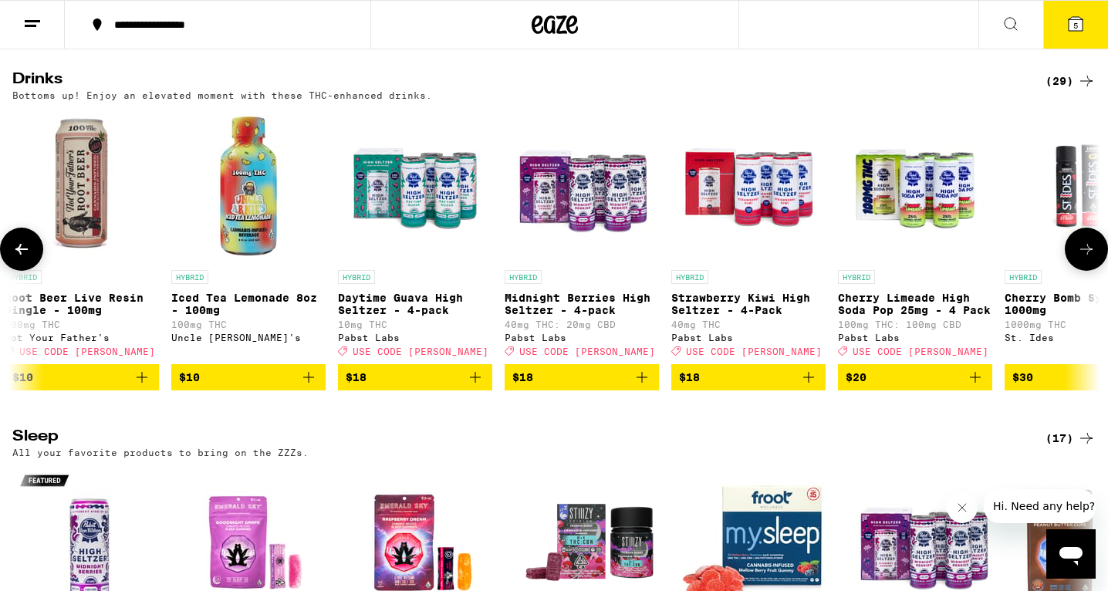
scroll to position [0, 3662]
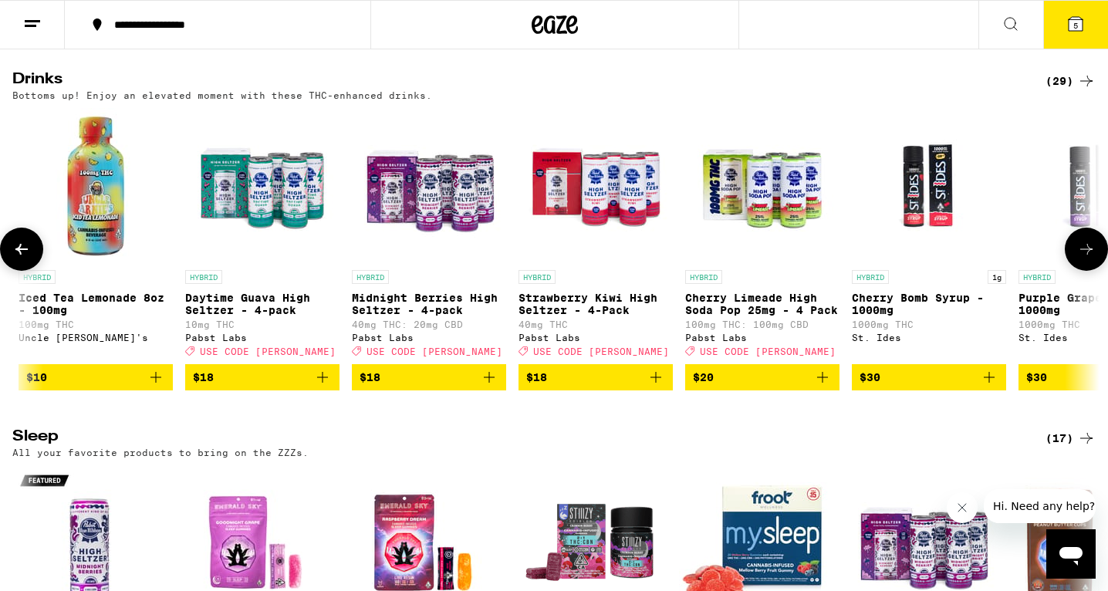
click at [789, 262] on img "Open page for Cherry Limeade High Soda Pop 25mg - 4 Pack from Pabst Labs" at bounding box center [762, 185] width 154 height 154
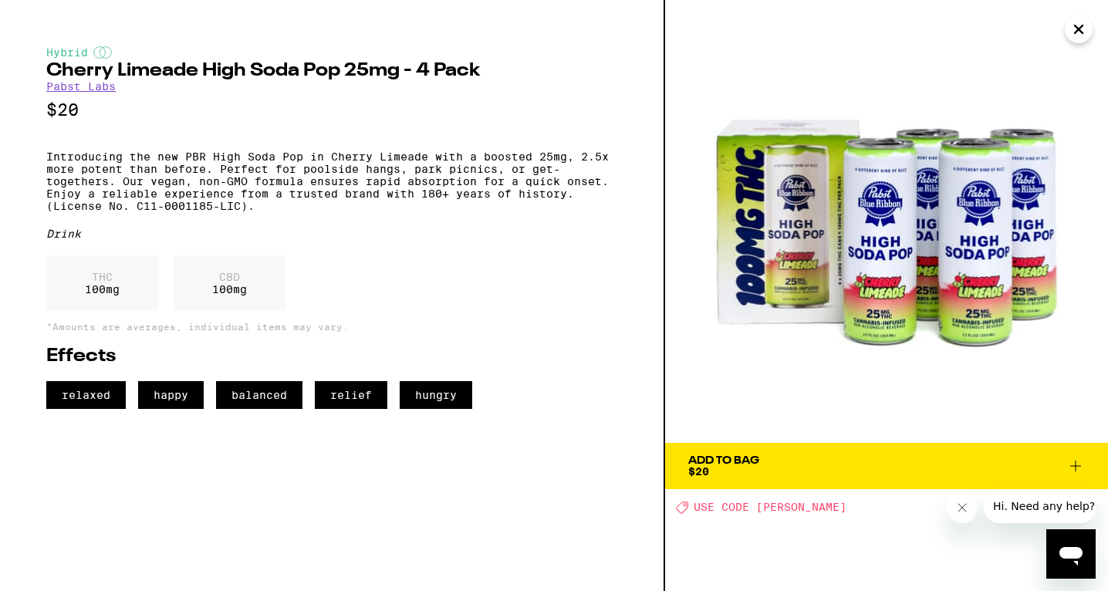
click at [994, 452] on button "Add To Bag $20" at bounding box center [886, 466] width 443 height 46
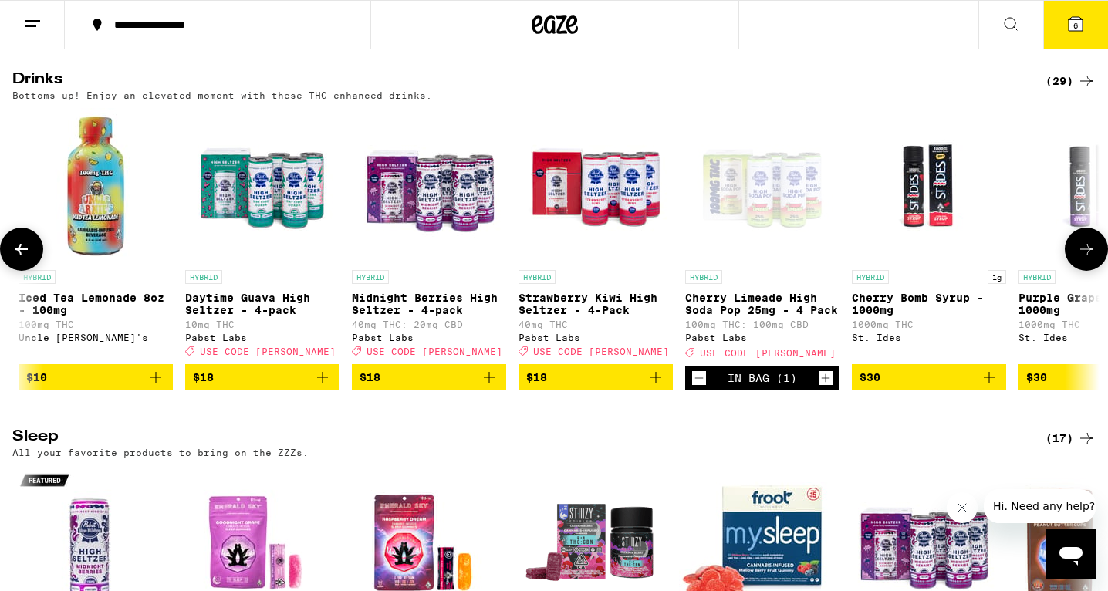
click at [1087, 259] on icon at bounding box center [1087, 249] width 19 height 19
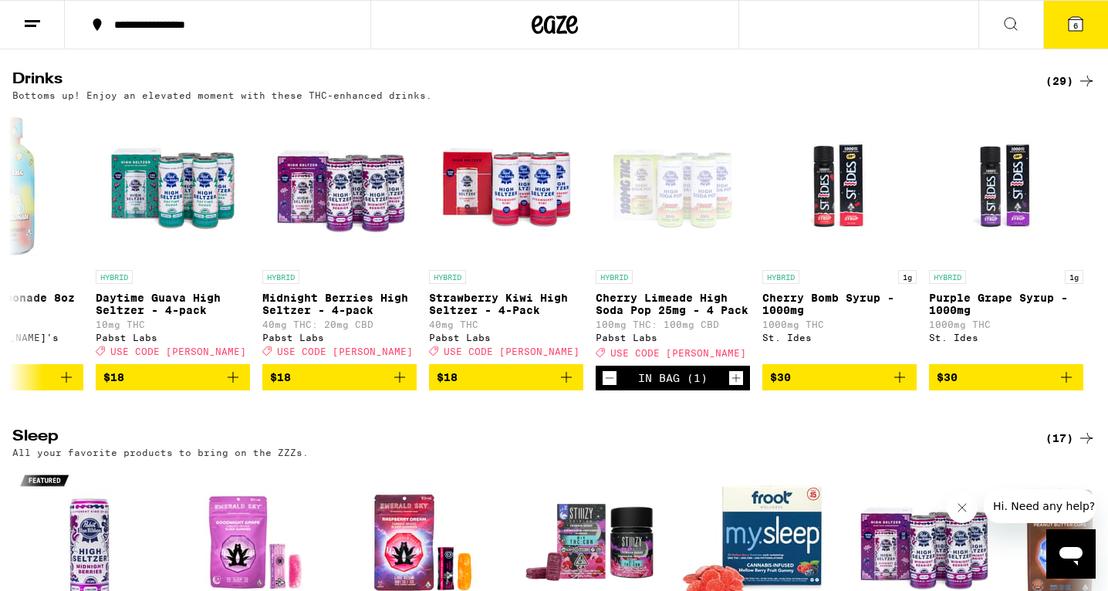
click at [1077, 24] on span "6" at bounding box center [1076, 25] width 5 height 9
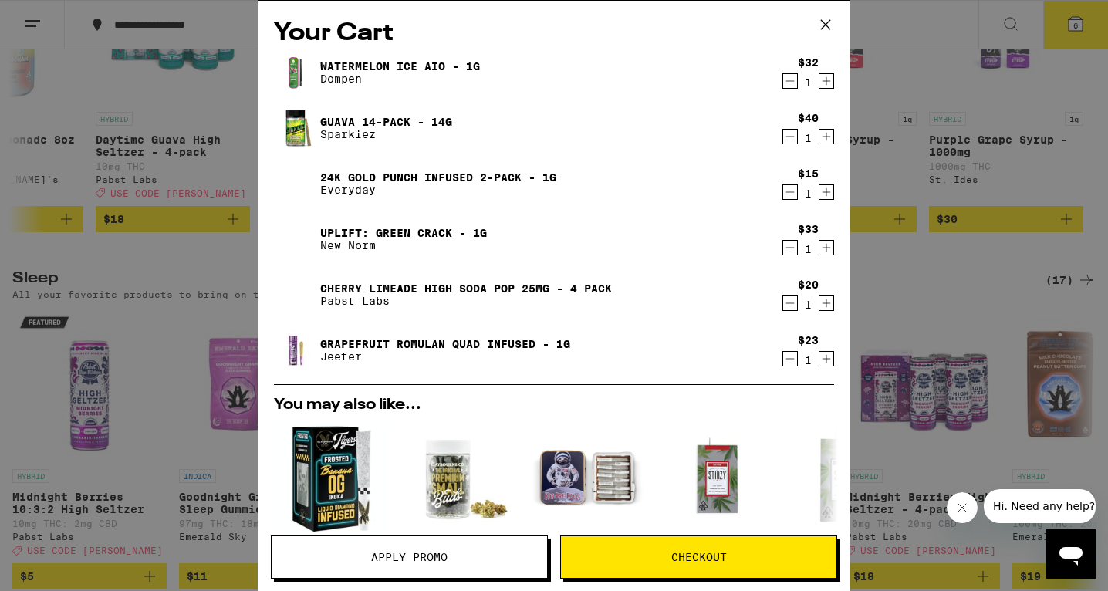
click at [795, 188] on icon "Decrement" at bounding box center [790, 192] width 14 height 19
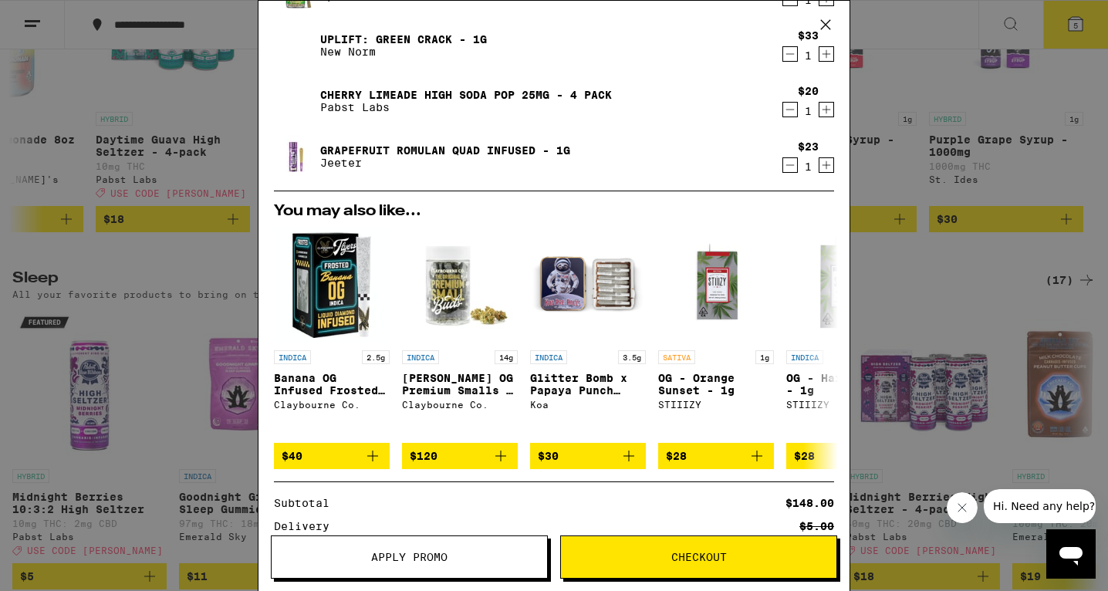
scroll to position [130, 0]
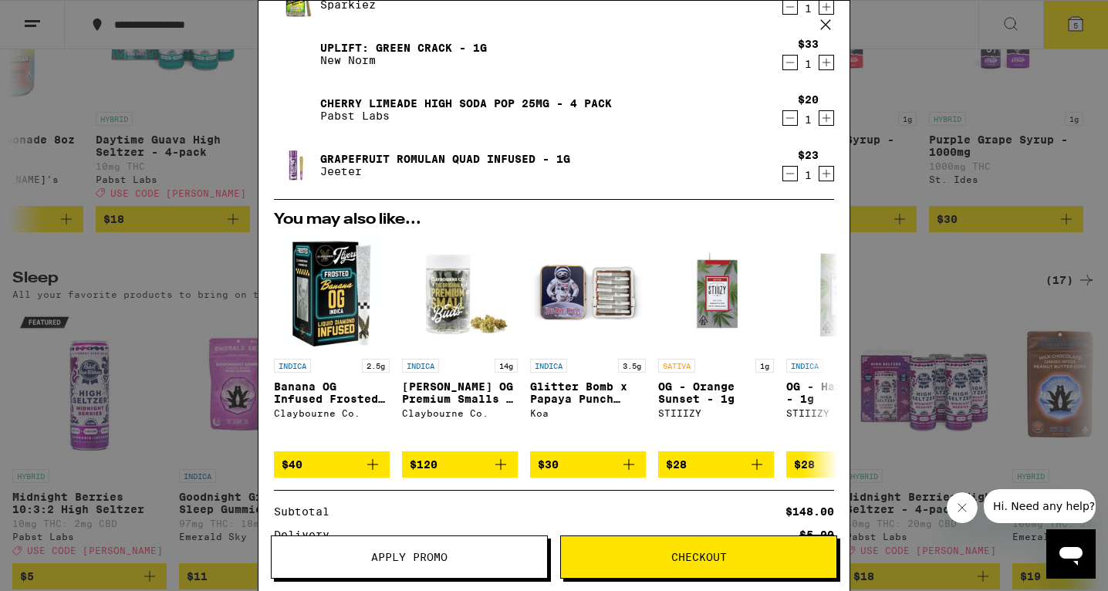
click at [421, 549] on button "Apply Promo" at bounding box center [409, 557] width 277 height 43
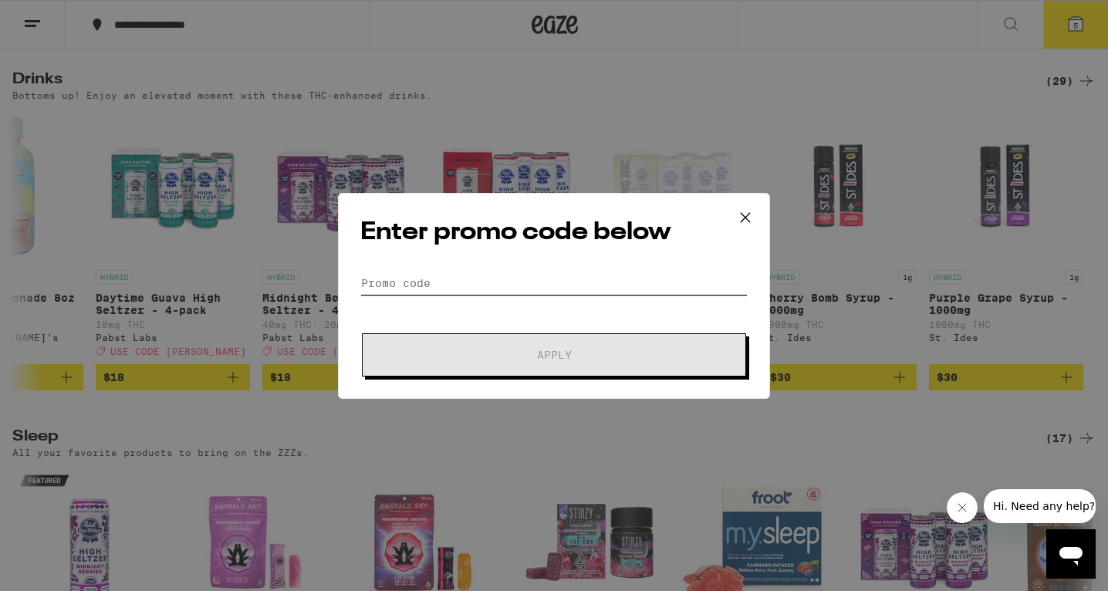
click at [464, 280] on input "Promo Code" at bounding box center [553, 283] width 387 height 23
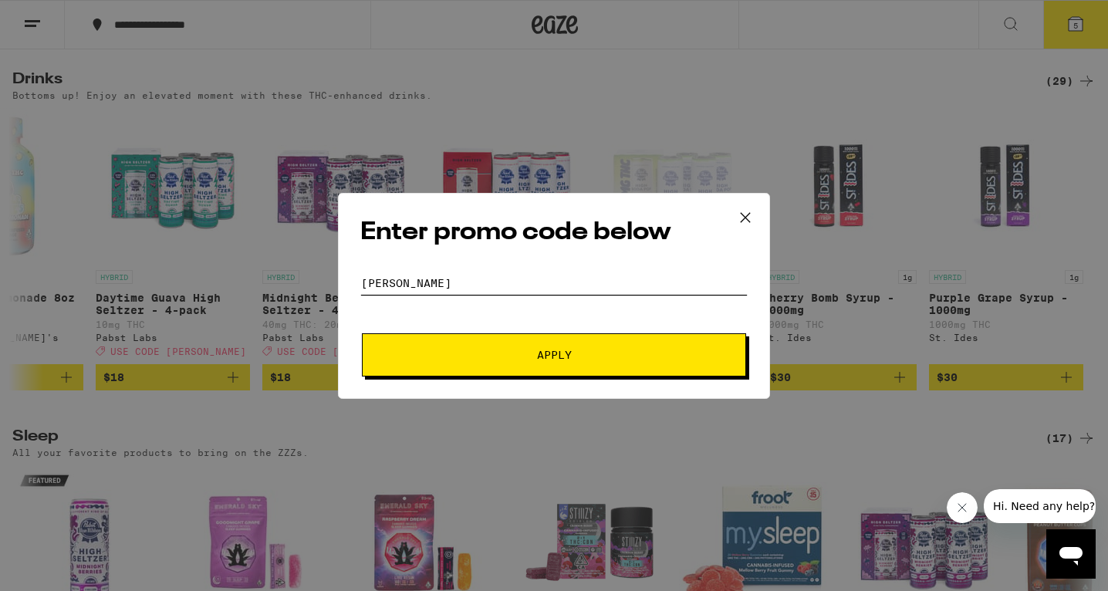
type input "litty"
click at [554, 354] on button "Apply" at bounding box center [554, 354] width 384 height 43
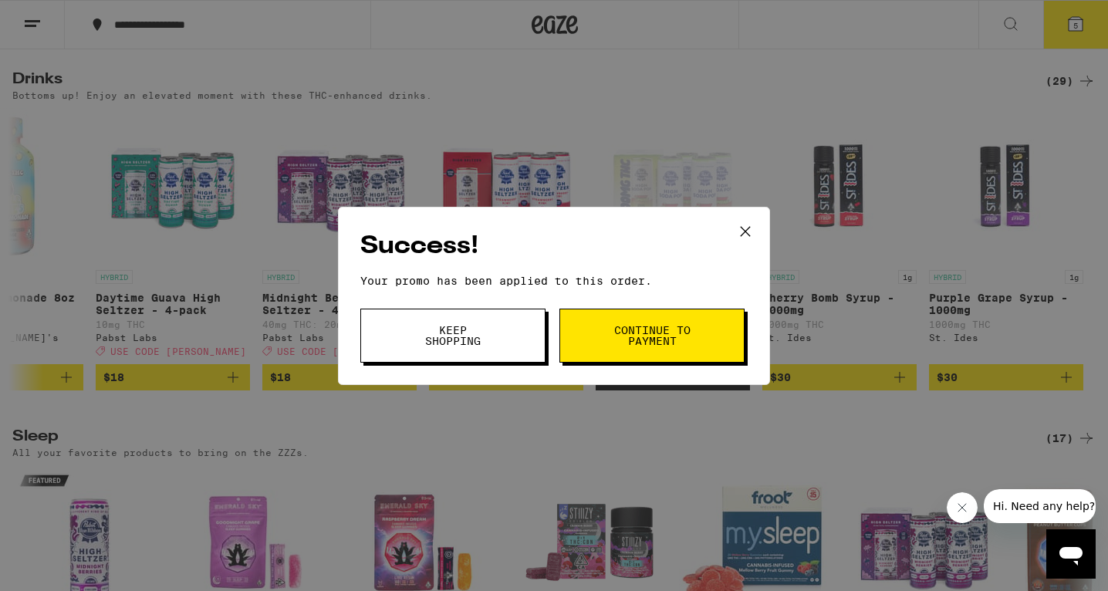
click at [627, 341] on span "Continue to payment" at bounding box center [652, 336] width 79 height 22
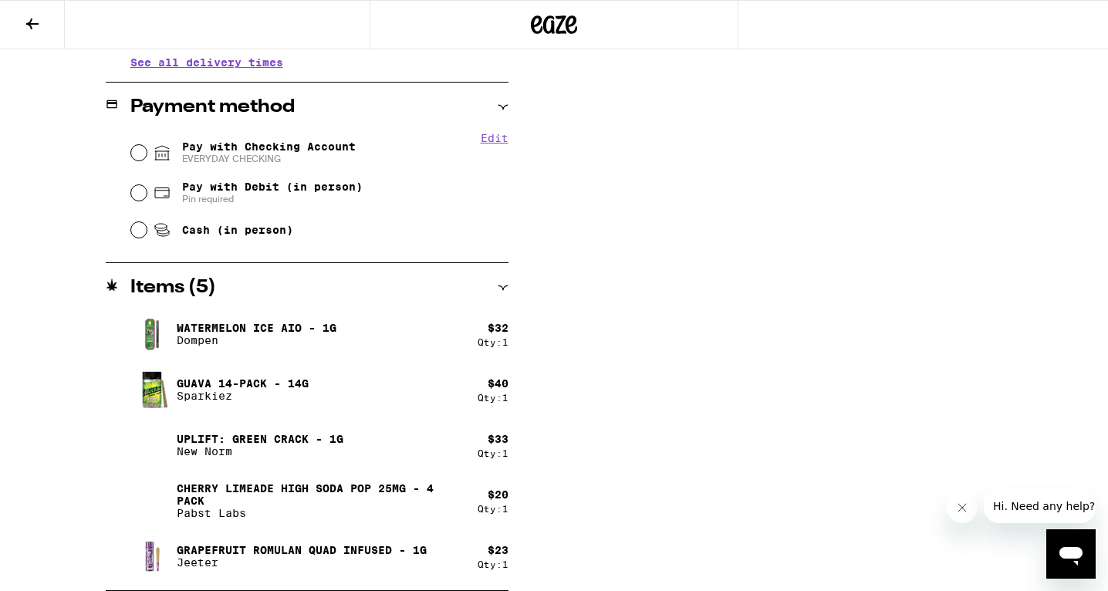
click at [170, 278] on div "Items ( 5 )" at bounding box center [307, 287] width 403 height 49
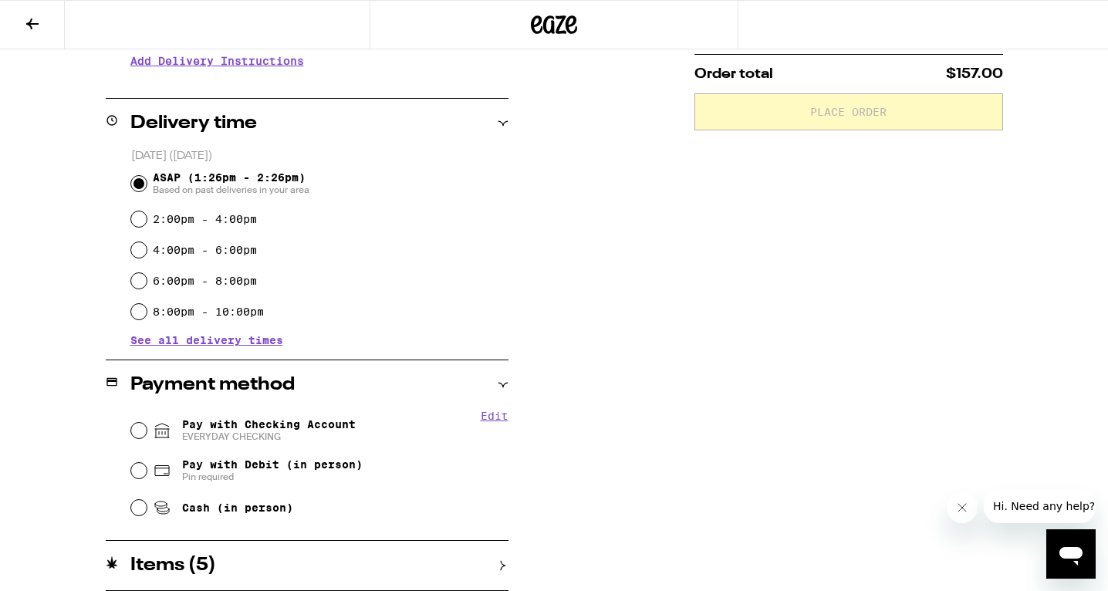
scroll to position [331, 0]
click at [228, 573] on div "Items ( 5 )" at bounding box center [307, 566] width 403 height 19
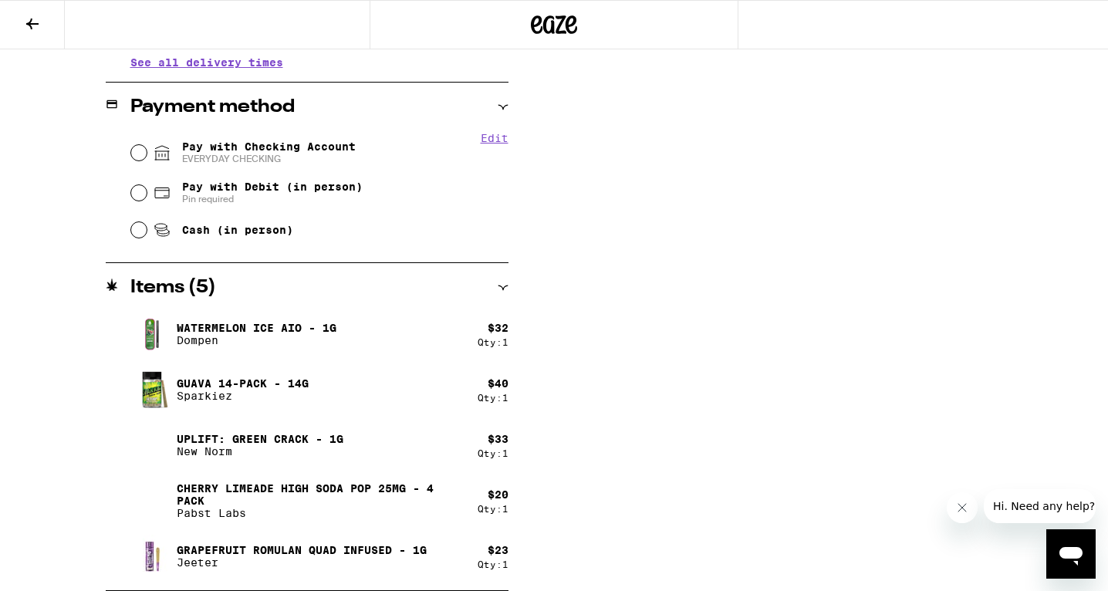
scroll to position [606, 0]
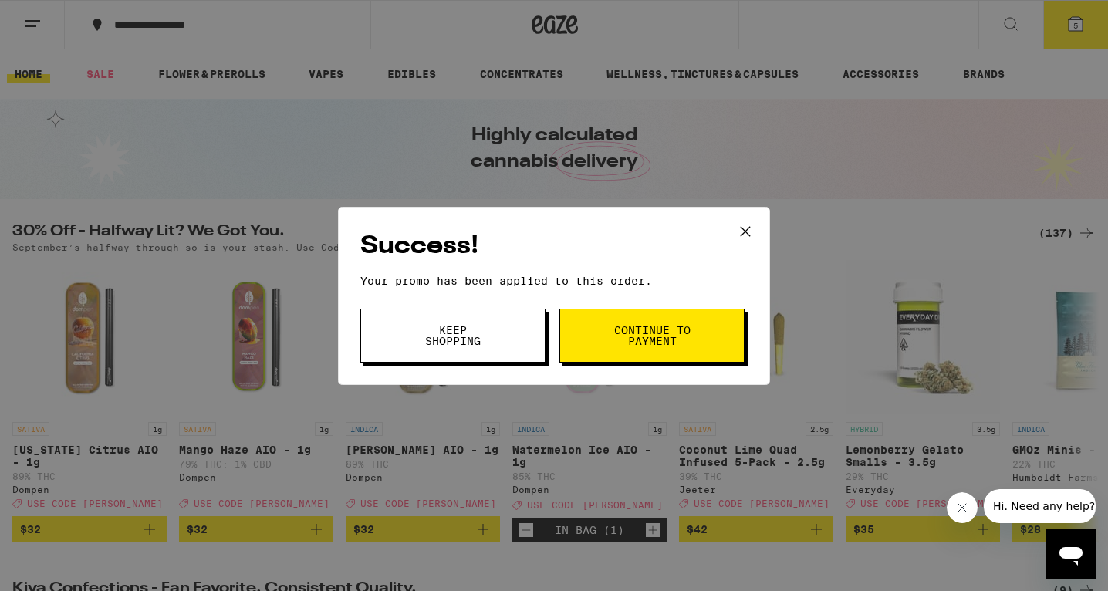
click at [392, 347] on button "Keep Shopping" at bounding box center [452, 336] width 185 height 54
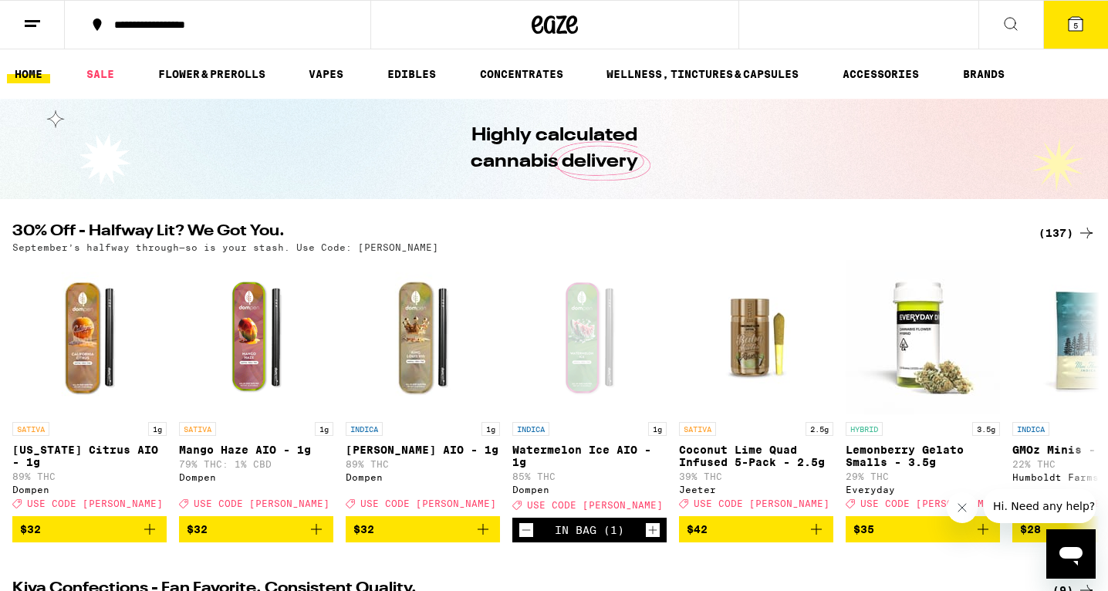
click at [1068, 25] on icon at bounding box center [1076, 24] width 19 height 19
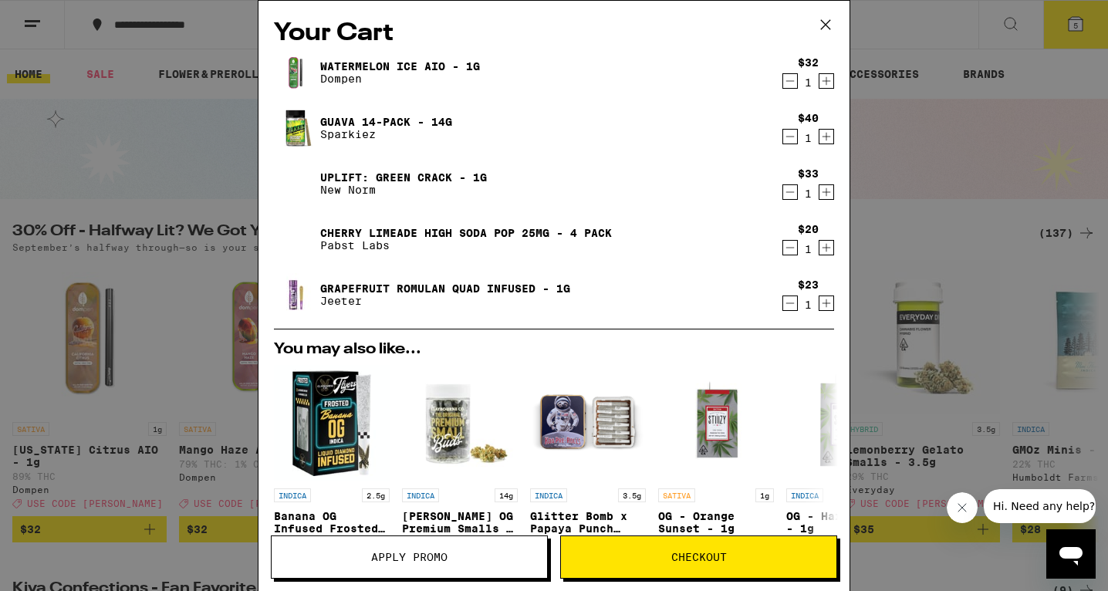
click at [790, 85] on icon "Decrement" at bounding box center [790, 81] width 14 height 19
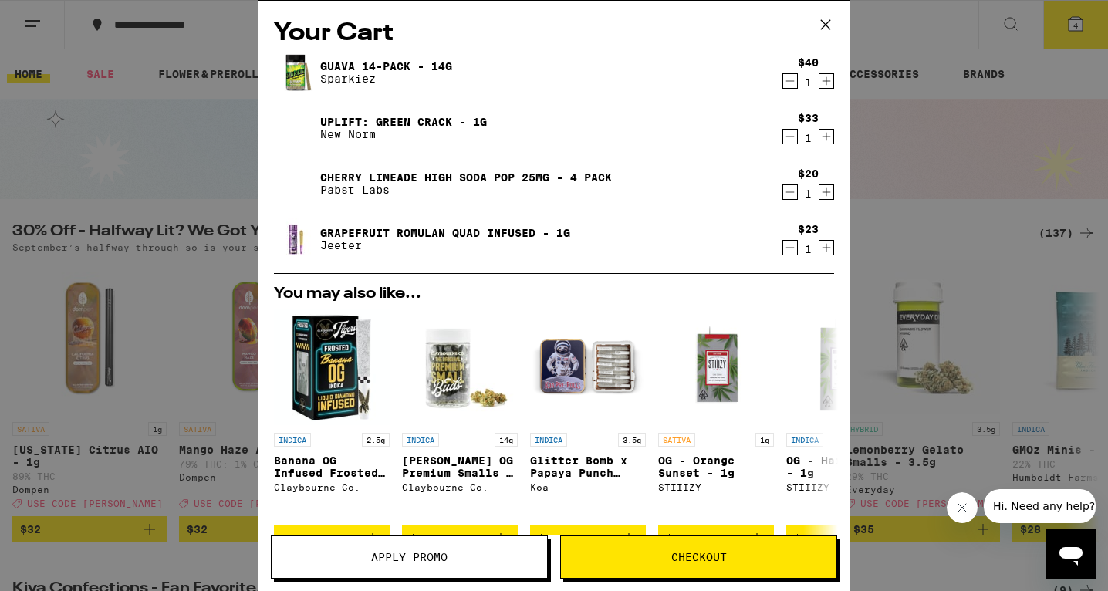
click at [639, 551] on button "Checkout" at bounding box center [698, 557] width 277 height 43
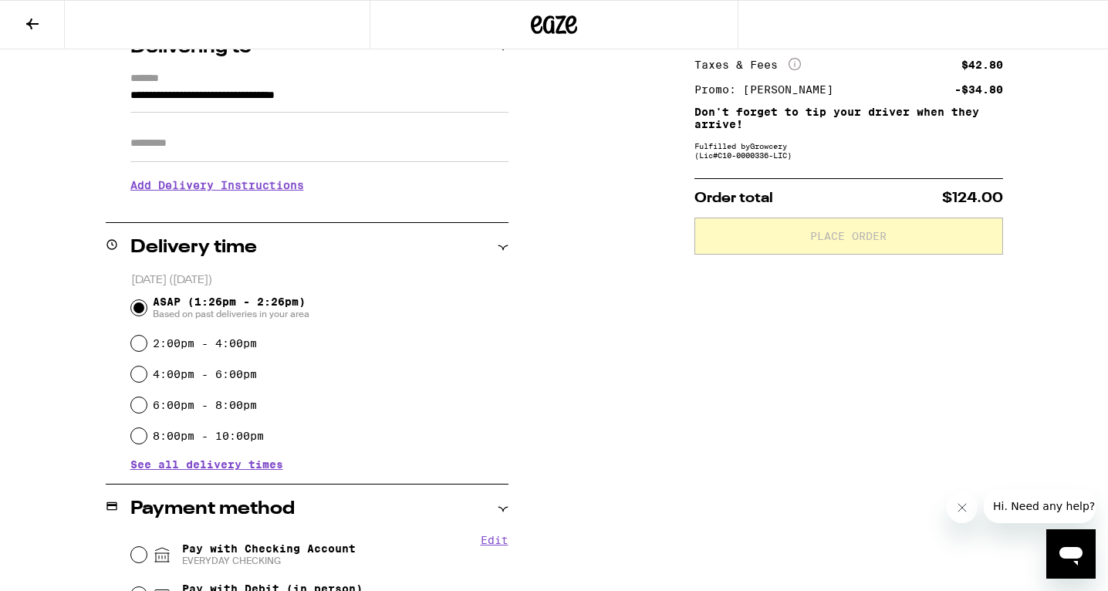
scroll to position [279, 0]
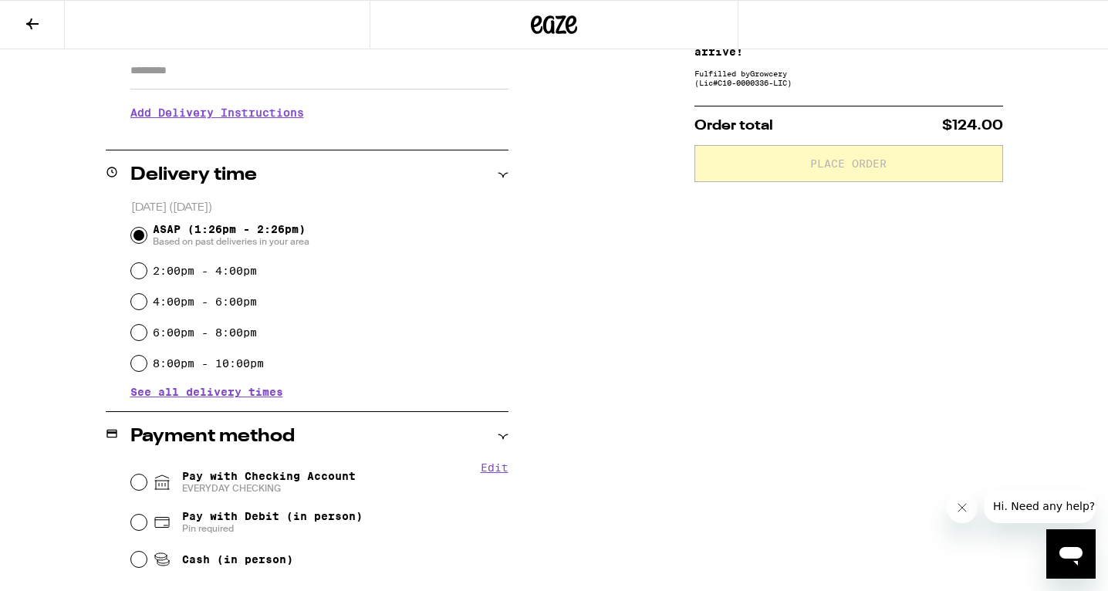
click at [141, 558] on input "Cash (in person)" at bounding box center [138, 559] width 15 height 15
radio input "true"
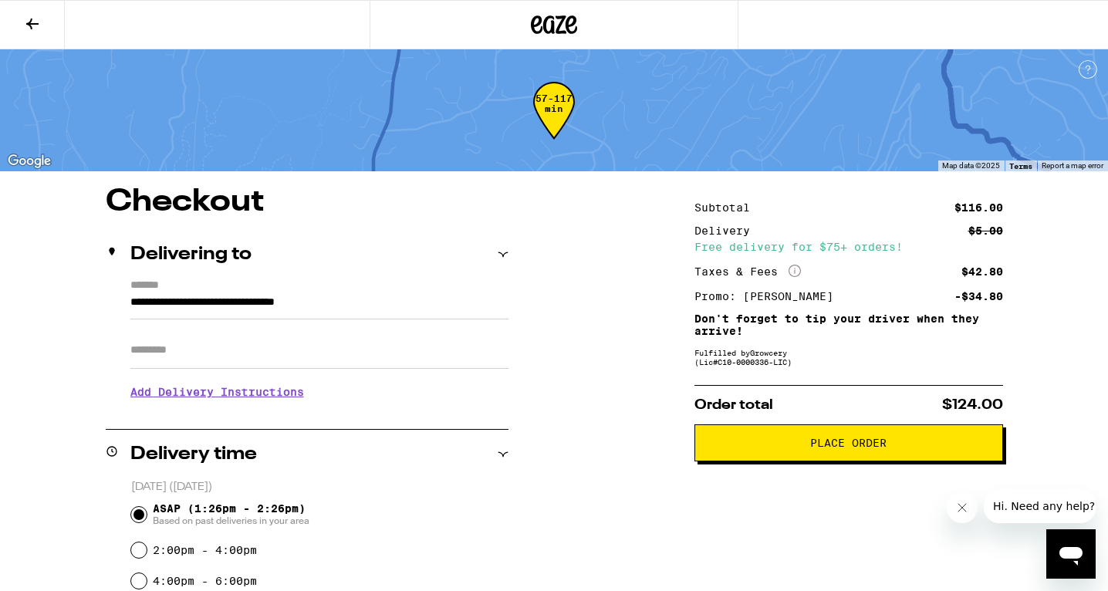
scroll to position [0, 0]
click at [827, 448] on span "Place Order" at bounding box center [848, 443] width 76 height 11
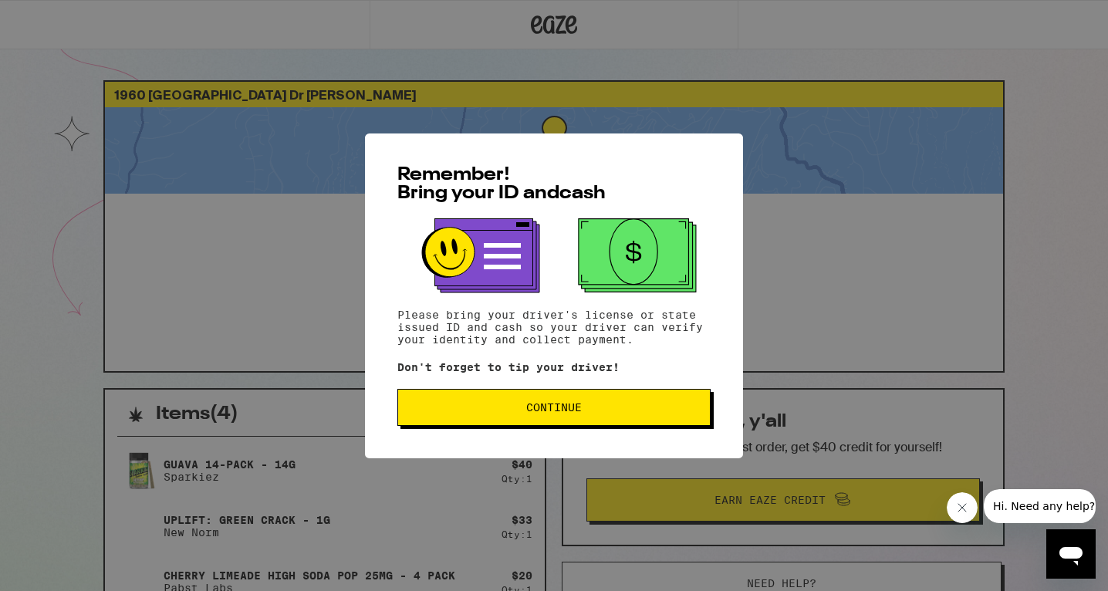
click at [563, 408] on span "Continue" at bounding box center [554, 407] width 56 height 11
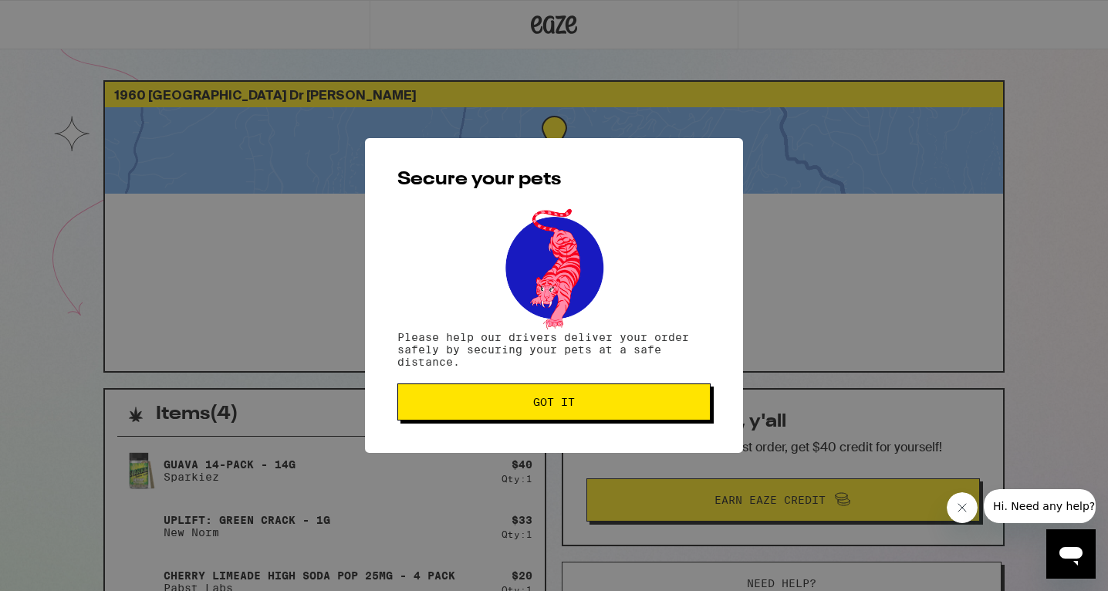
click at [563, 408] on span "Got it" at bounding box center [554, 402] width 42 height 11
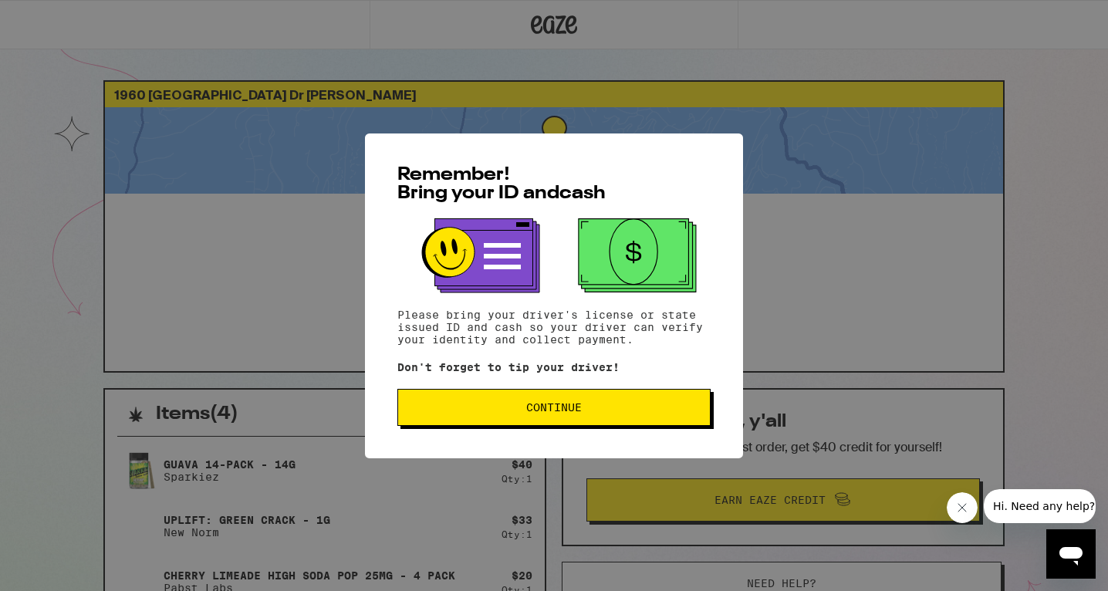
click at [560, 411] on span "Continue" at bounding box center [554, 407] width 56 height 11
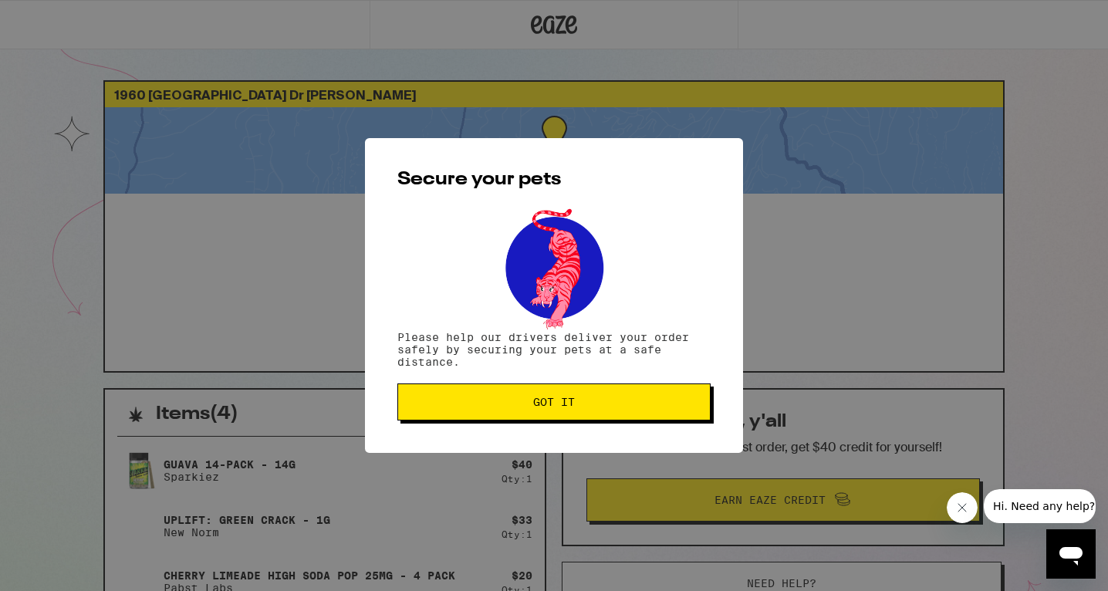
click at [560, 408] on span "Got it" at bounding box center [554, 402] width 42 height 11
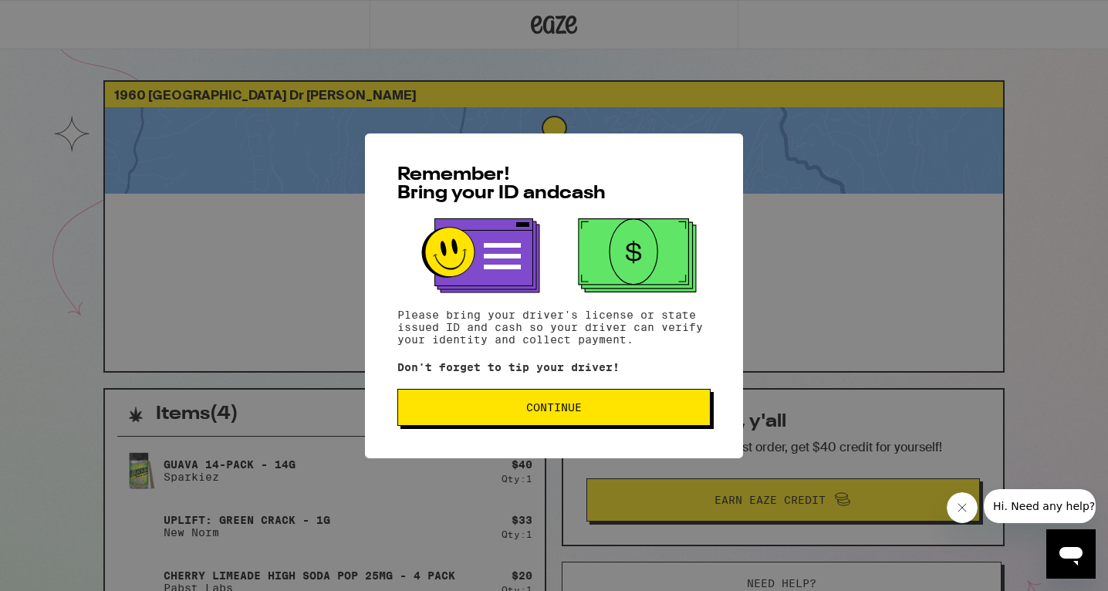
click at [574, 420] on button "Continue" at bounding box center [554, 407] width 313 height 37
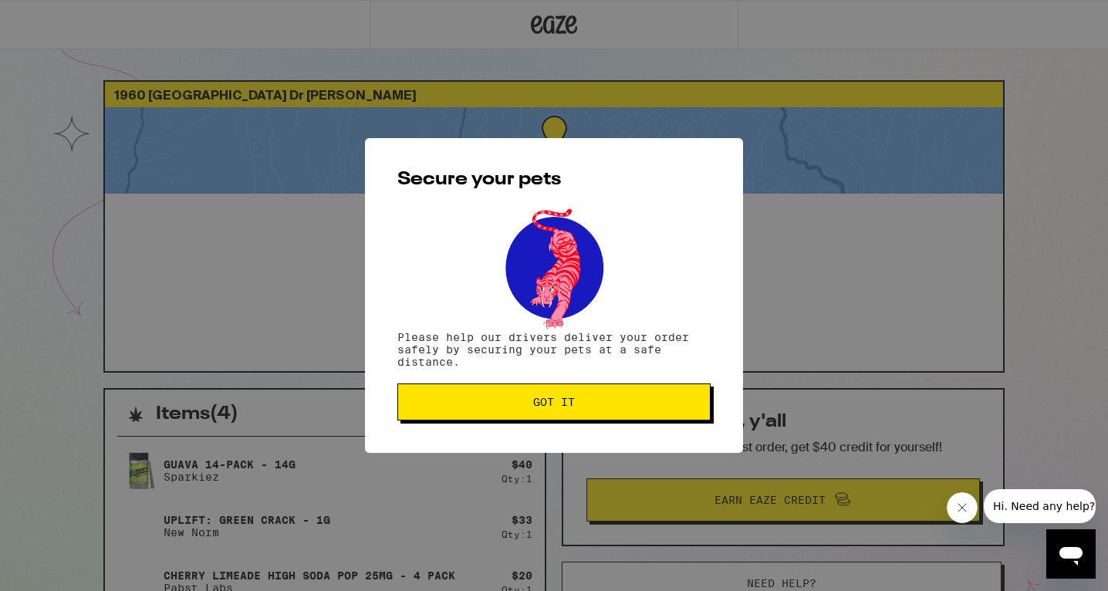
click at [574, 420] on button "Got it" at bounding box center [554, 402] width 313 height 37
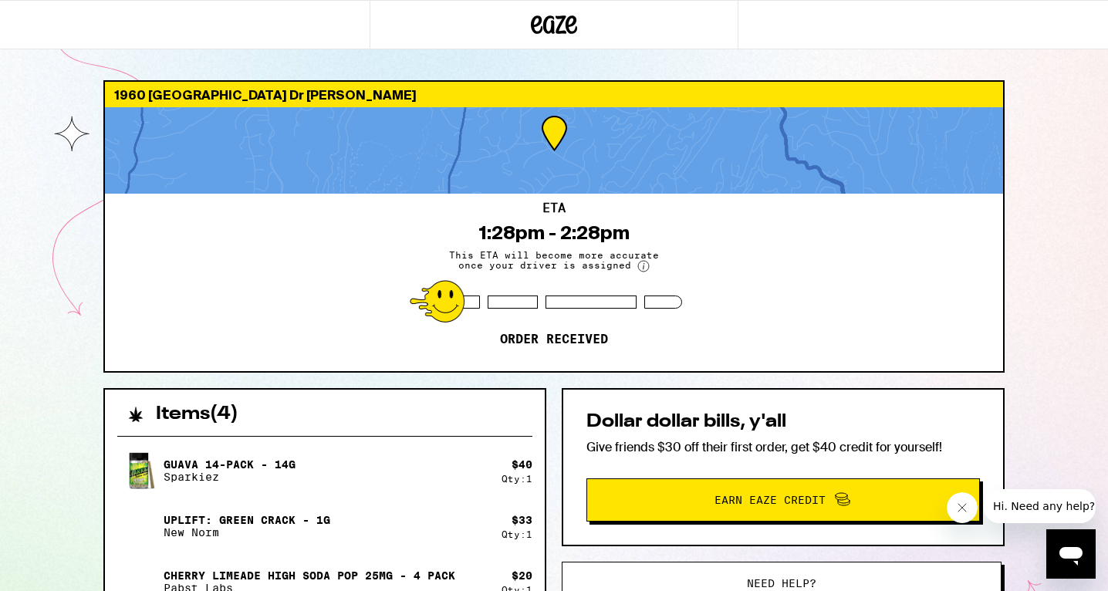
click at [543, 404] on div "Items ( 4 )" at bounding box center [325, 407] width 440 height 34
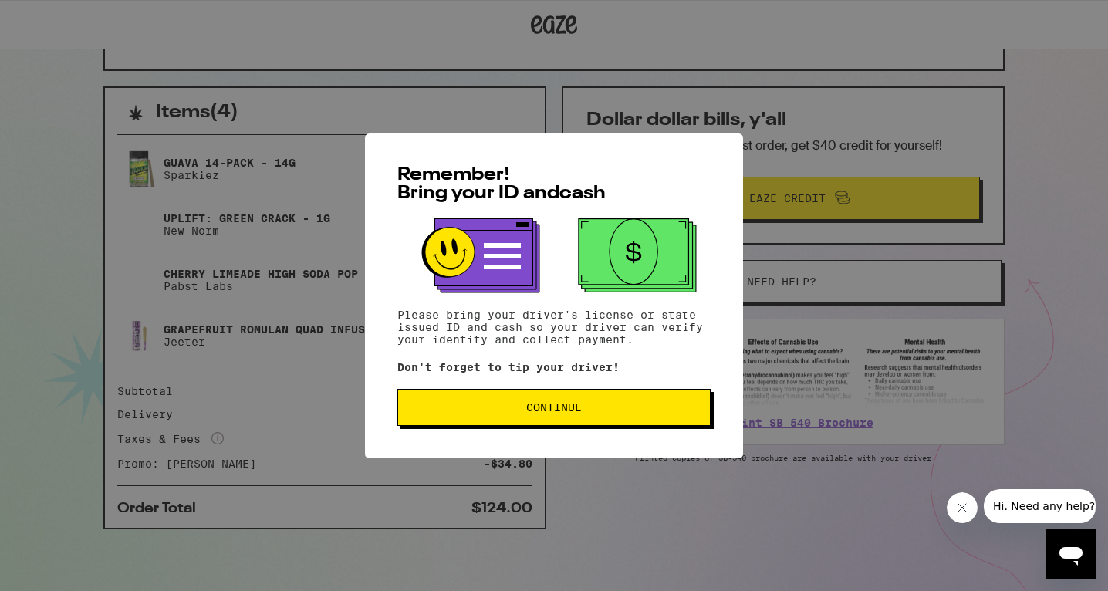
scroll to position [303, 0]
click at [621, 409] on span "Continue" at bounding box center [554, 407] width 287 height 11
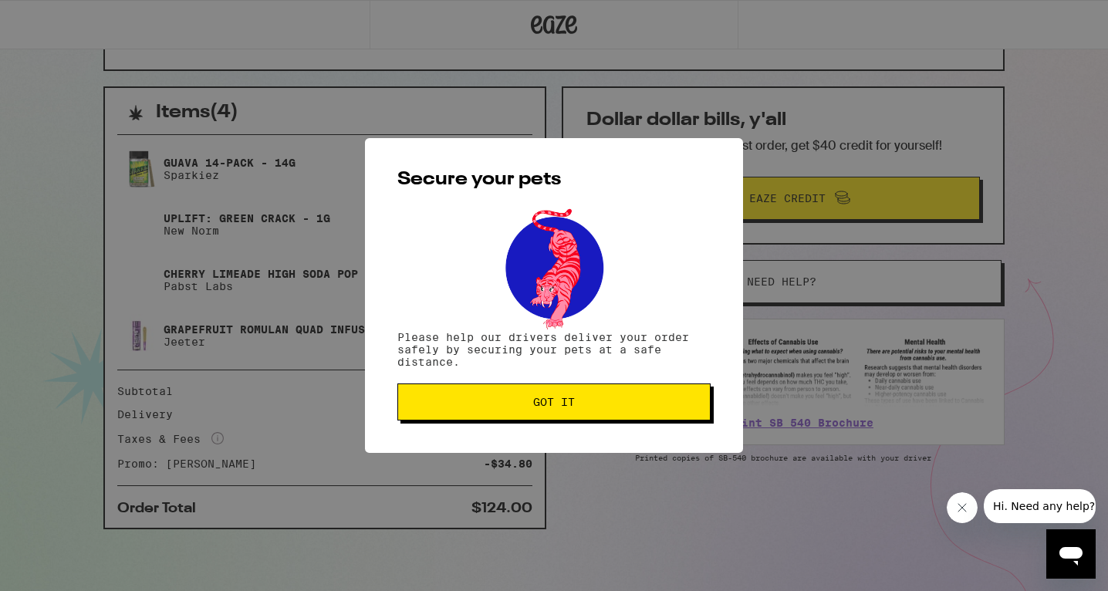
click at [621, 408] on span "Got it" at bounding box center [554, 402] width 287 height 11
